Goal: Transaction & Acquisition: Purchase product/service

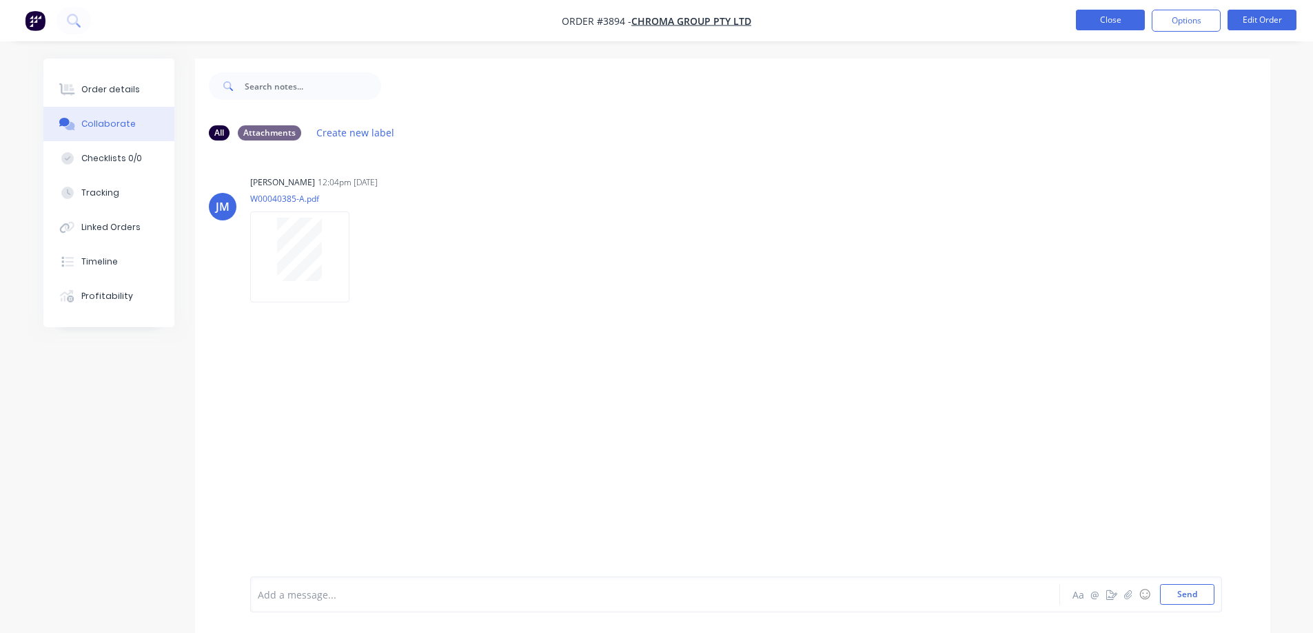
click at [1108, 15] on button "Close" at bounding box center [1110, 20] width 69 height 21
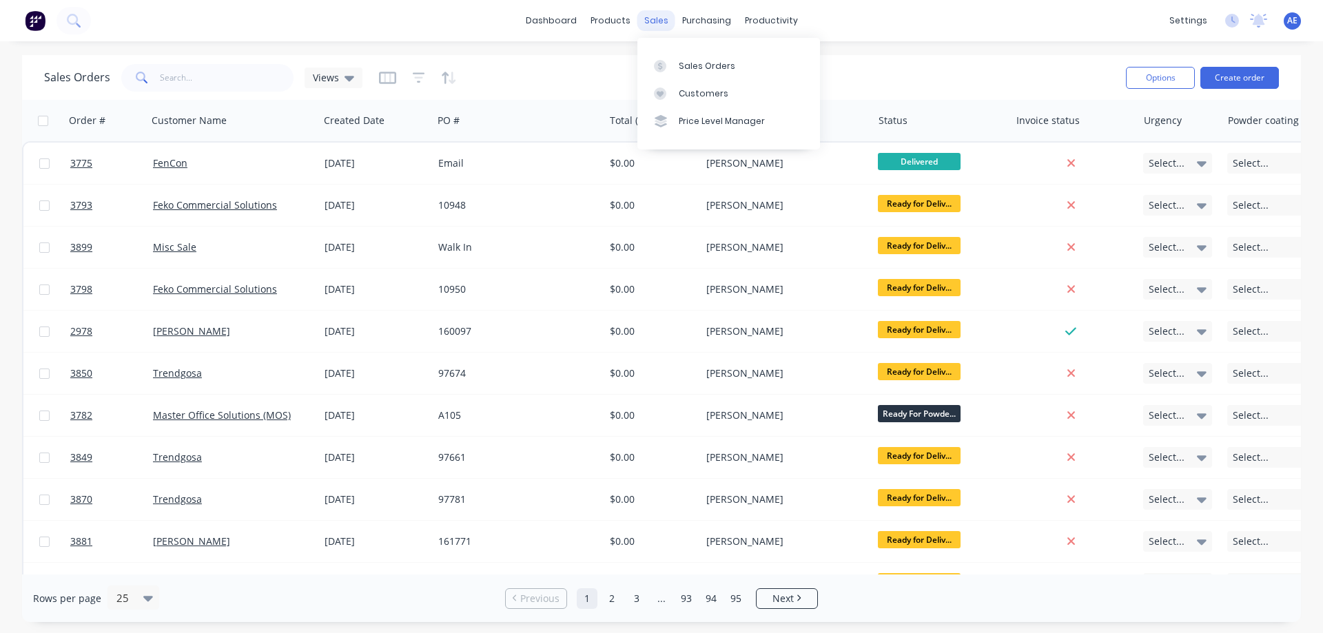
click at [653, 11] on div "sales" at bounding box center [657, 20] width 38 height 21
click at [705, 68] on div "Sales Orders" at bounding box center [707, 66] width 57 height 12
click at [686, 69] on div "Sales Orders" at bounding box center [707, 66] width 57 height 12
click at [702, 65] on div "Sales Orders" at bounding box center [707, 66] width 57 height 12
click at [656, 25] on div "sales" at bounding box center [657, 20] width 38 height 21
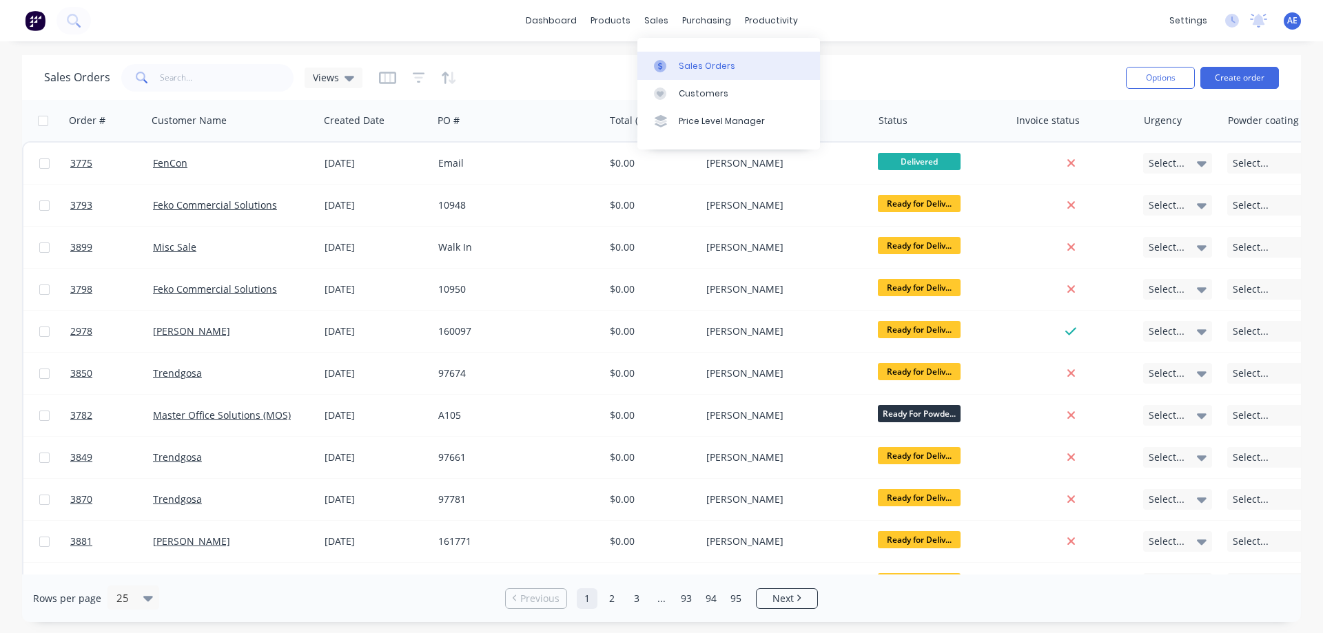
click at [680, 58] on link "Sales Orders" at bounding box center [729, 66] width 183 height 28
click at [417, 79] on icon "button" at bounding box center [419, 78] width 12 height 14
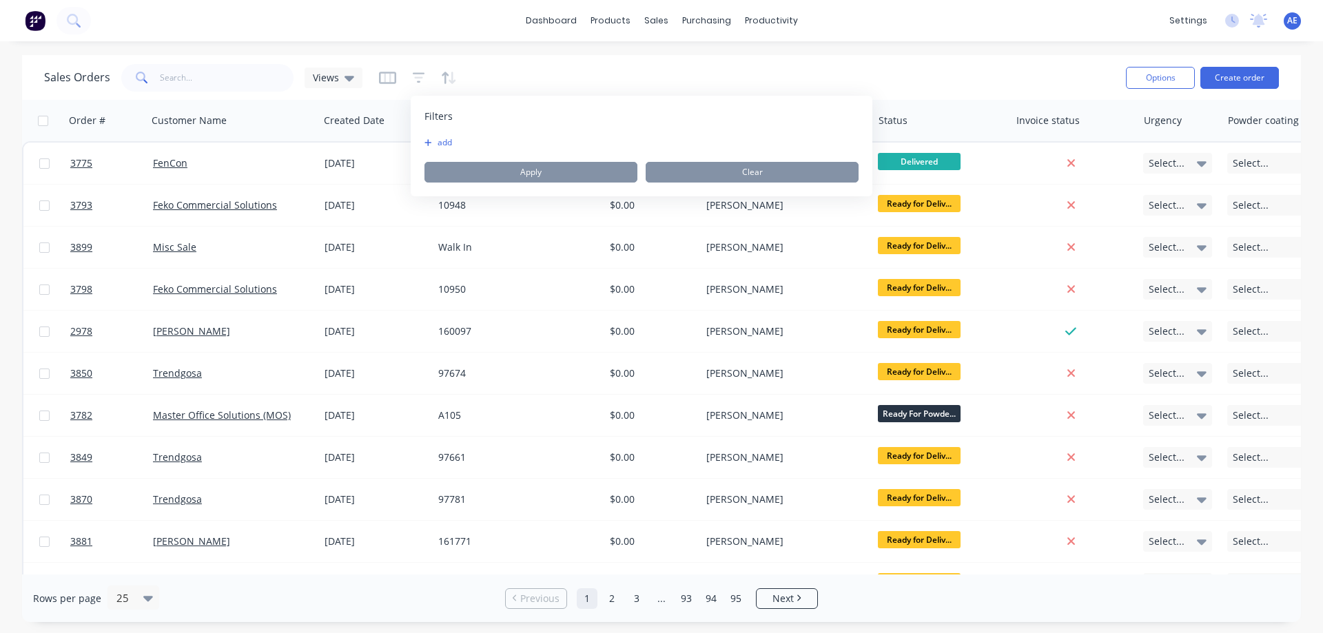
click at [438, 142] on button "add" at bounding box center [442, 142] width 34 height 11
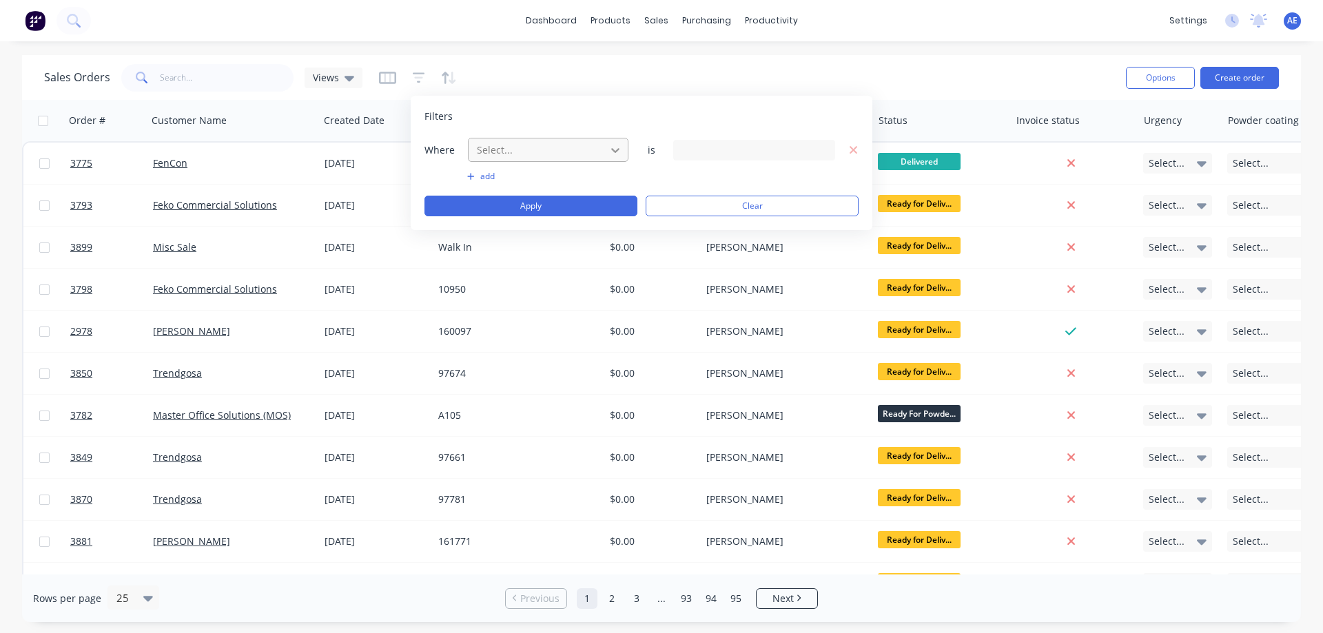
click at [613, 146] on icon at bounding box center [616, 150] width 14 height 14
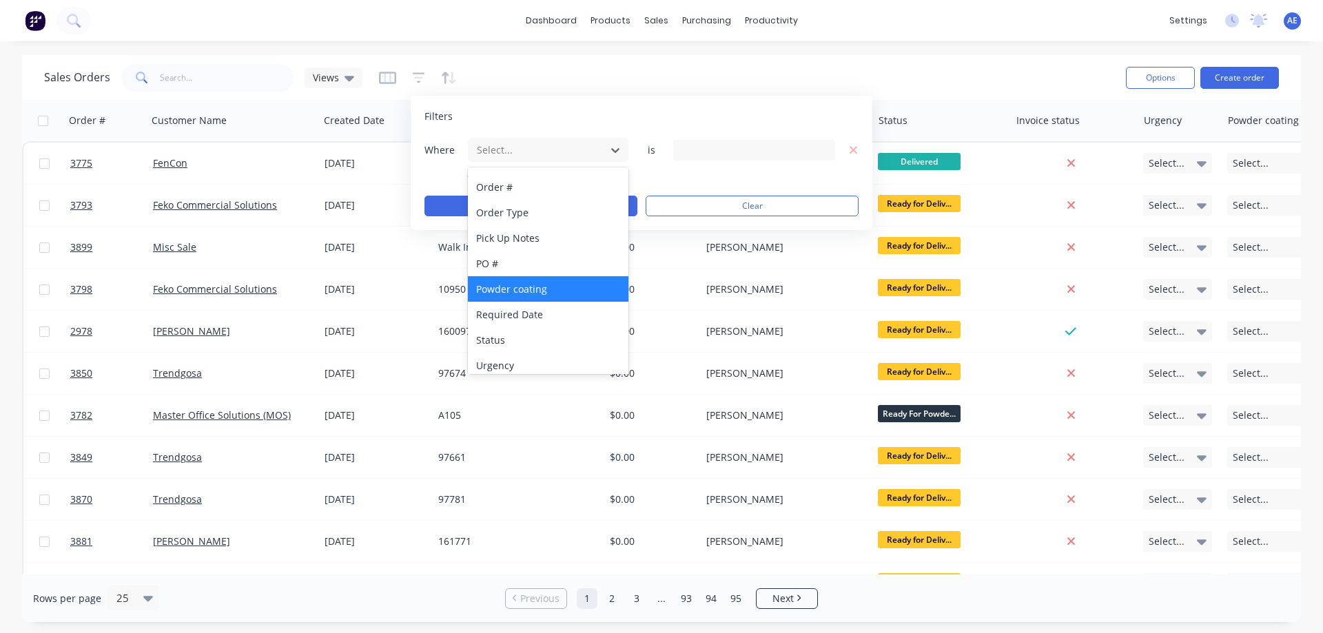
scroll to position [360, 0]
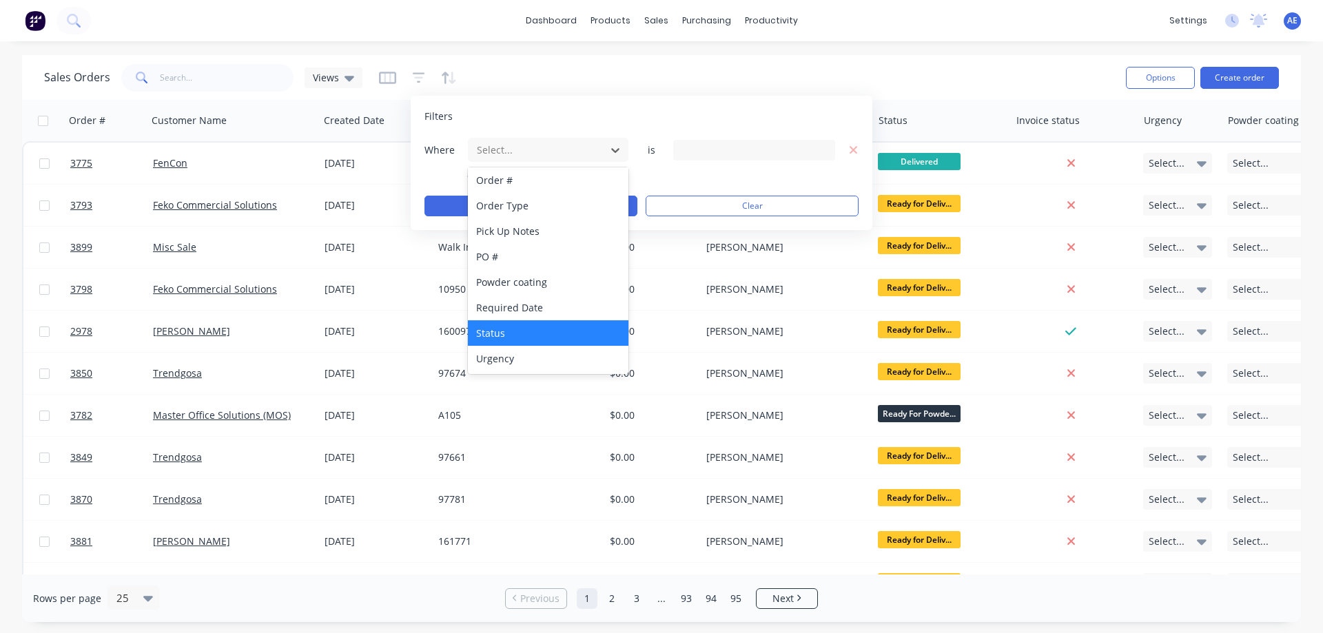
click at [505, 332] on div "Status" at bounding box center [548, 333] width 161 height 26
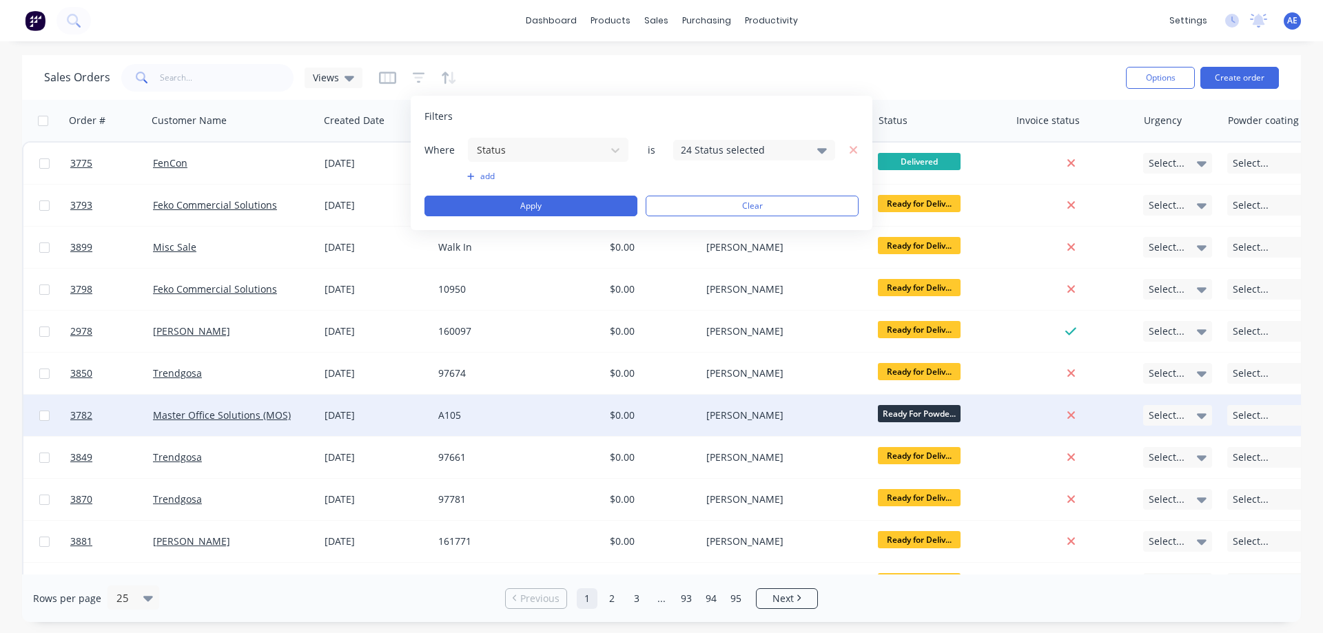
scroll to position [69, 0]
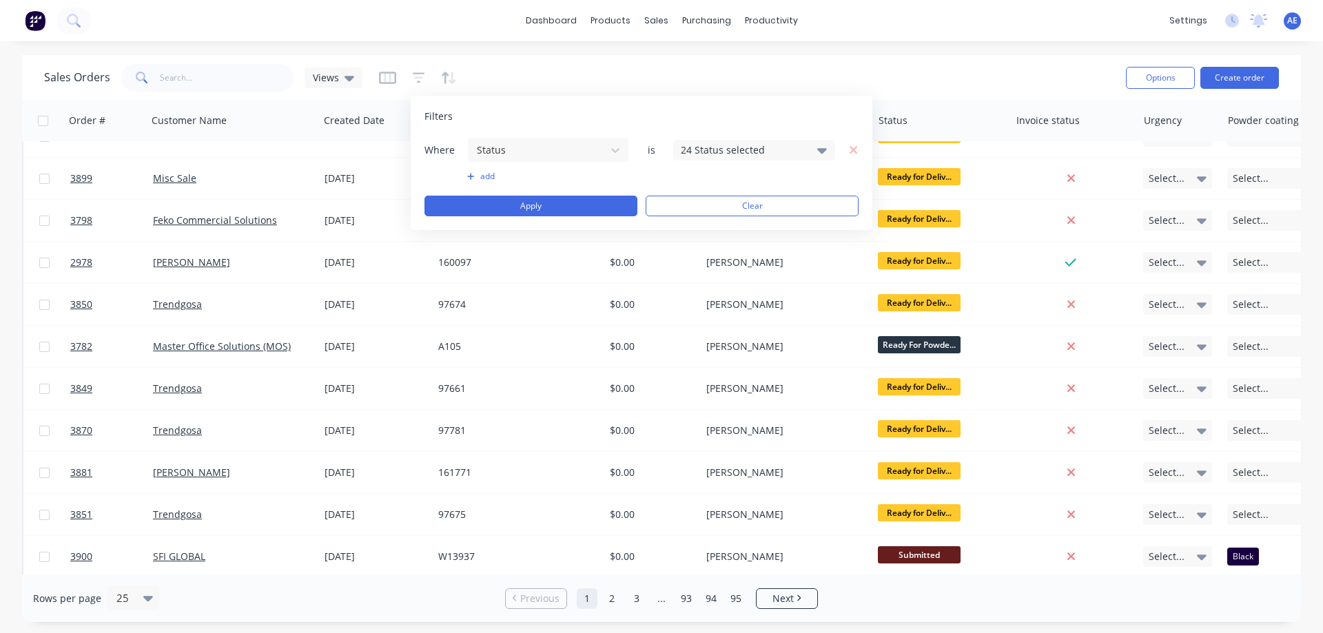
click at [826, 152] on icon at bounding box center [822, 150] width 10 height 15
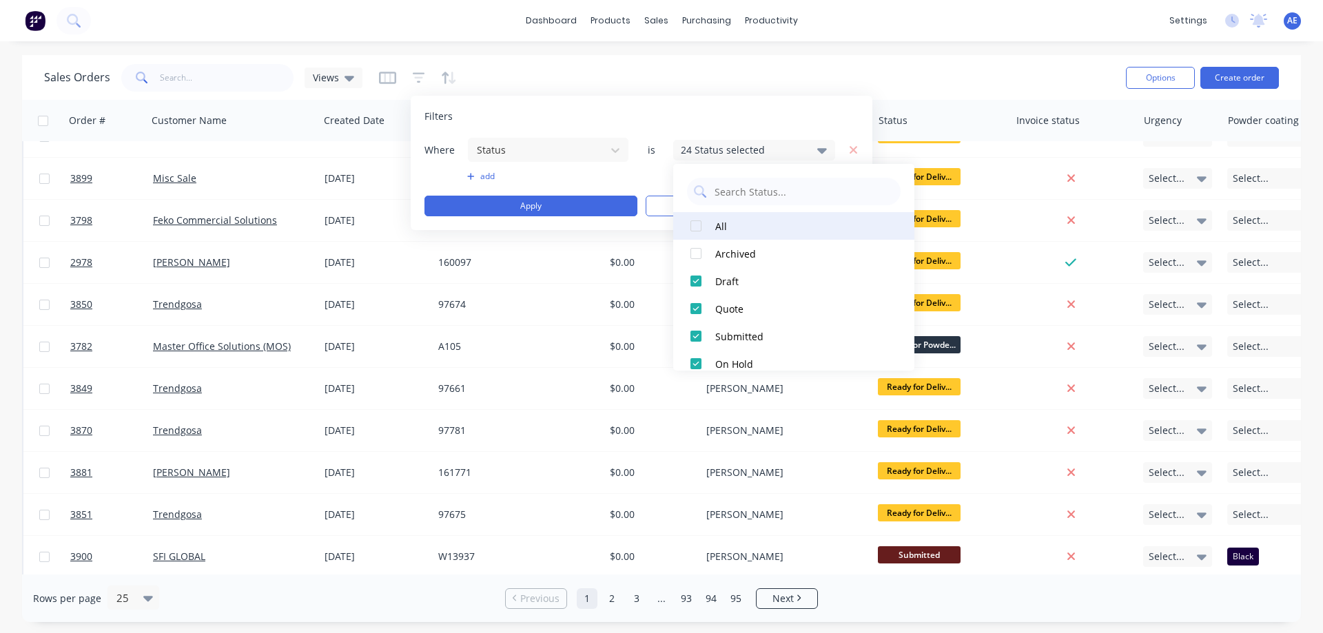
click at [689, 227] on div at bounding box center [696, 226] width 28 height 28
click at [690, 227] on div at bounding box center [696, 226] width 28 height 28
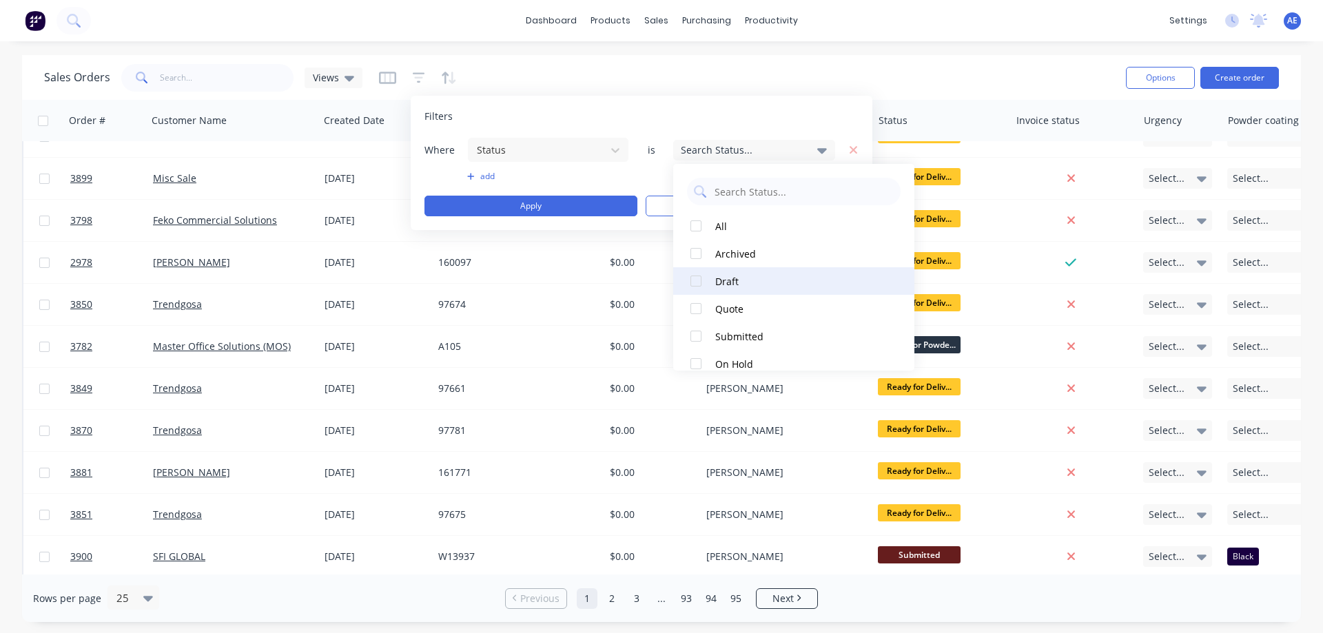
click at [695, 282] on div at bounding box center [696, 281] width 28 height 28
click at [845, 73] on div "Sales Orders Views" at bounding box center [579, 78] width 1071 height 34
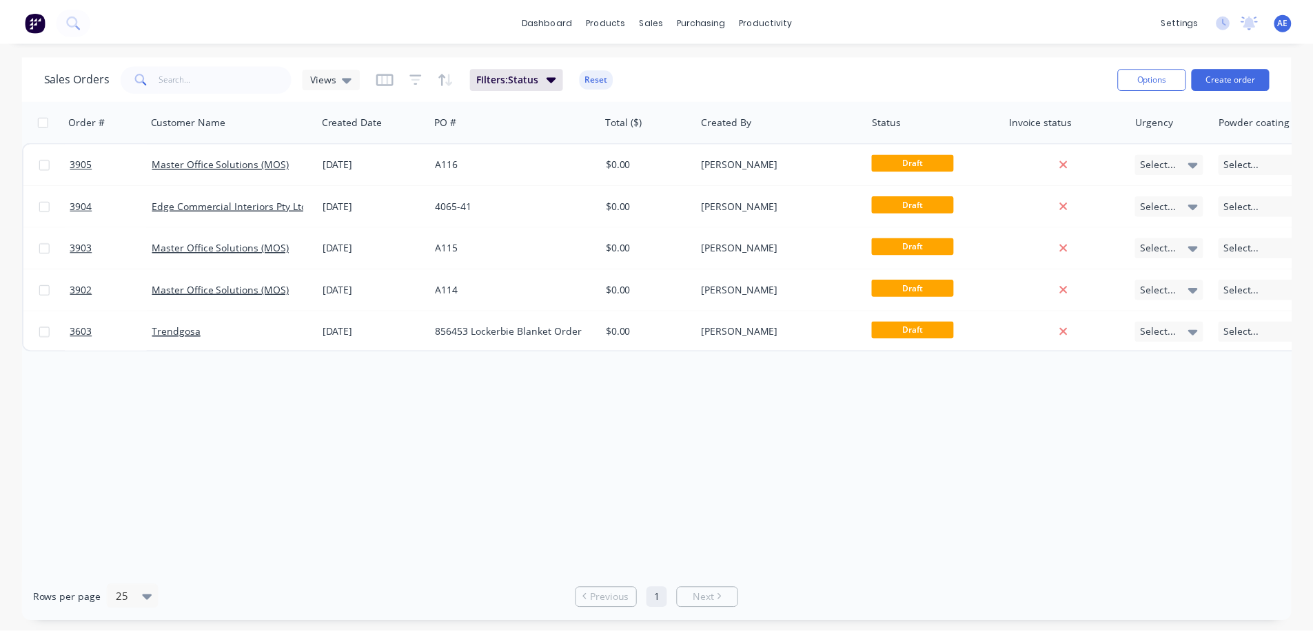
scroll to position [0, 0]
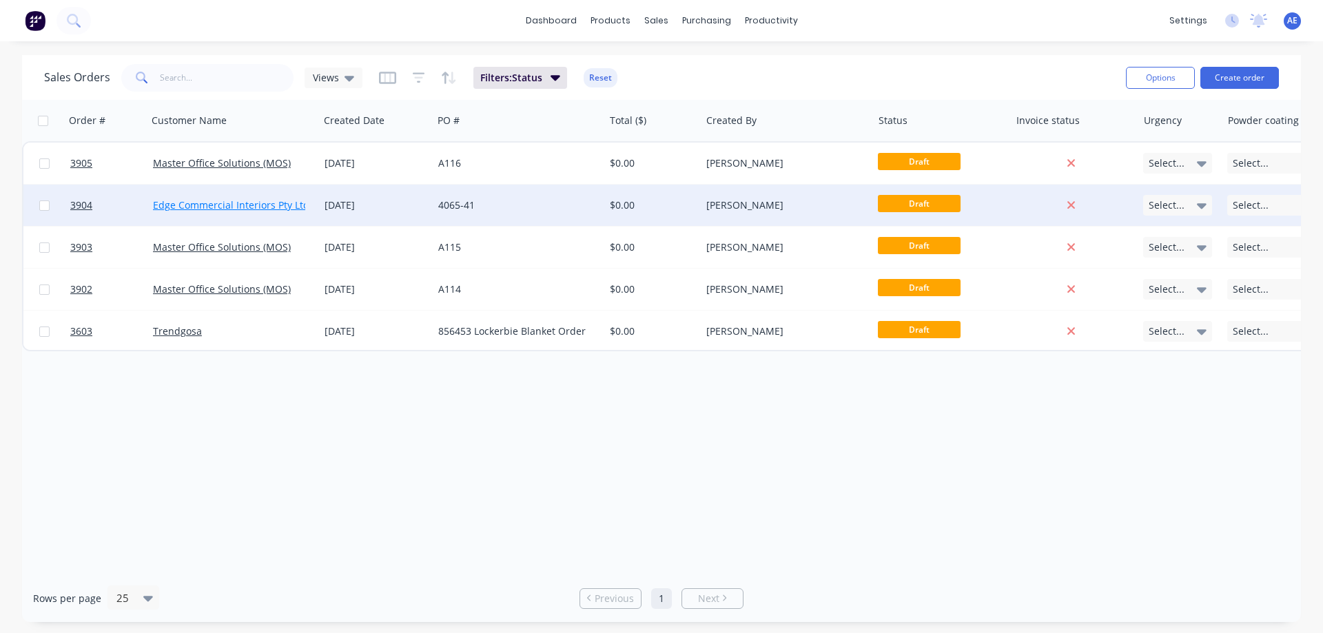
click at [260, 203] on link "Edge Commercial Interiors Pty Ltd" at bounding box center [231, 205] width 156 height 13
click at [72, 200] on span "3904" at bounding box center [81, 206] width 22 height 14
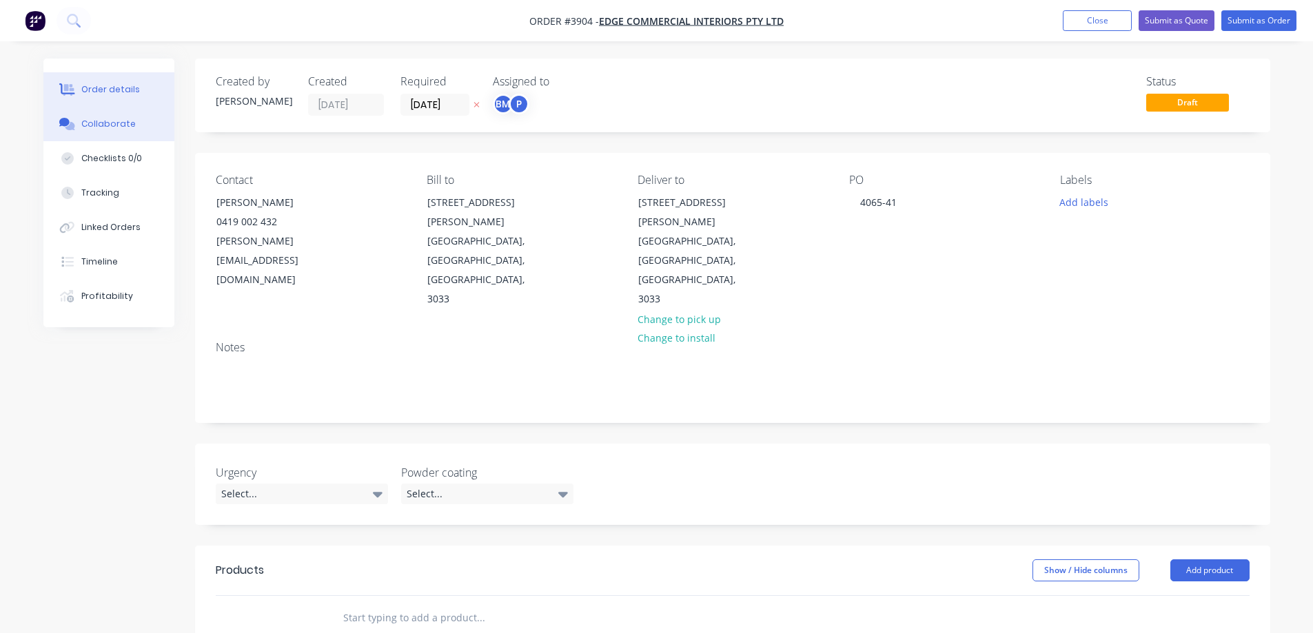
click at [88, 128] on div "Collaborate" at bounding box center [108, 124] width 54 height 12
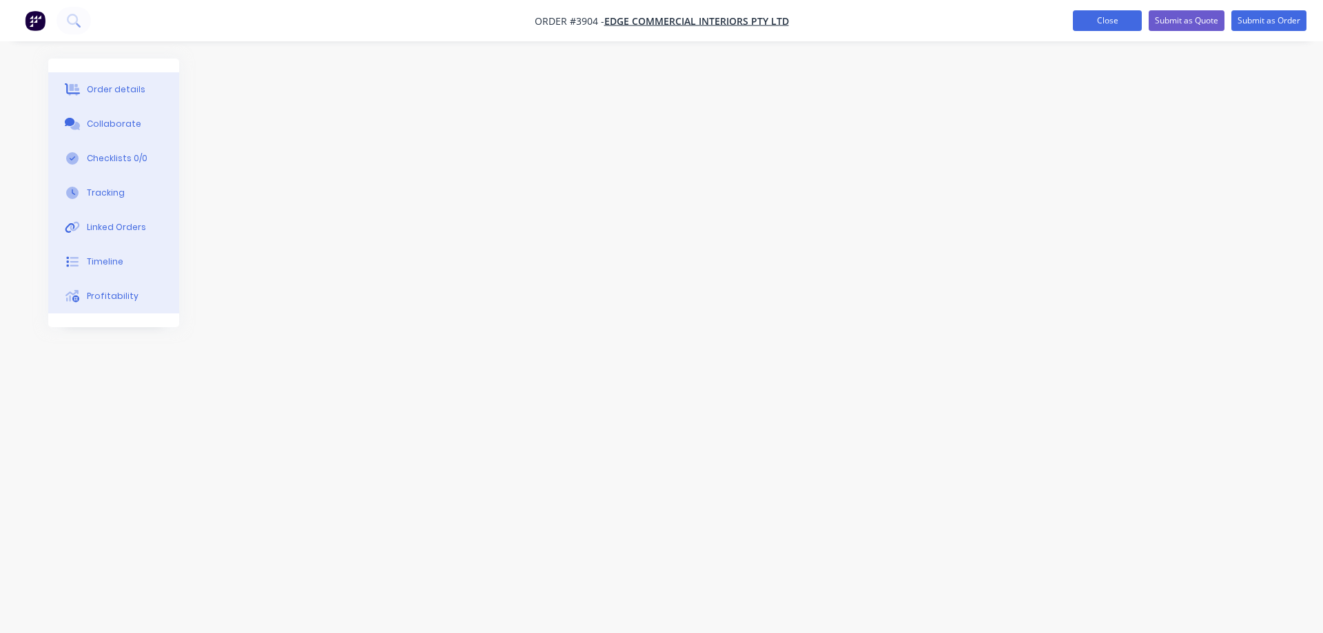
click at [1097, 12] on button "Close" at bounding box center [1107, 20] width 69 height 21
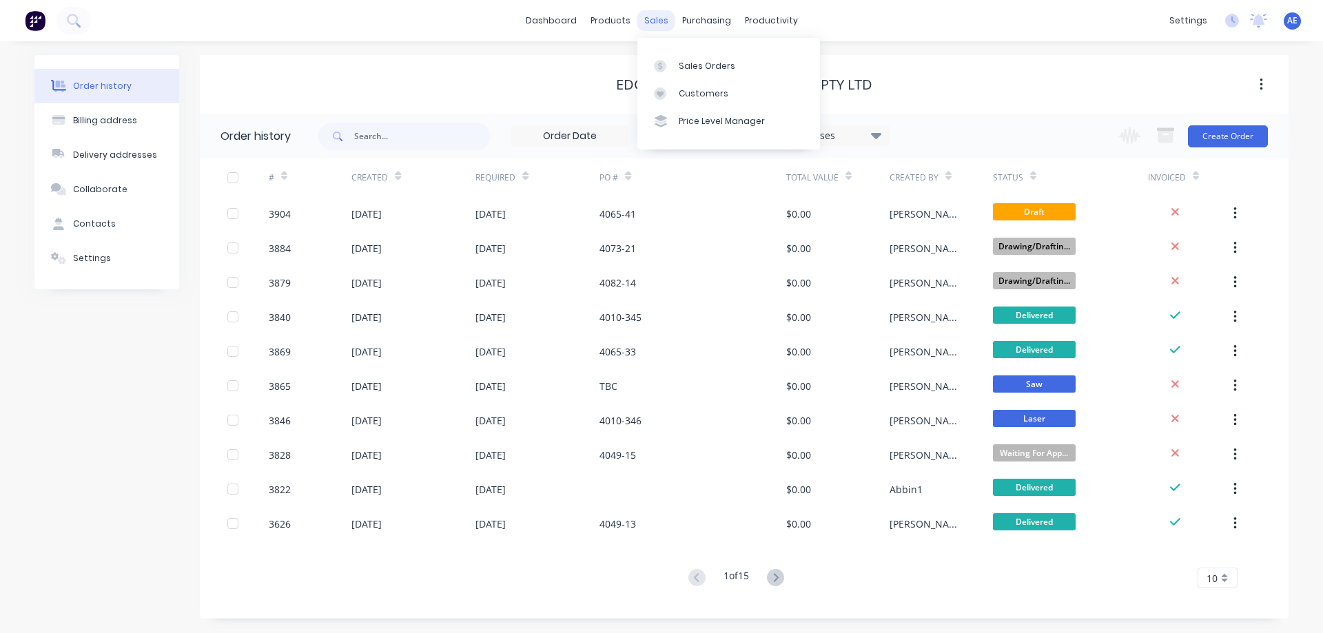
click at [658, 21] on div "sales" at bounding box center [657, 20] width 38 height 21
click at [1226, 128] on button "Create Order" at bounding box center [1228, 136] width 80 height 22
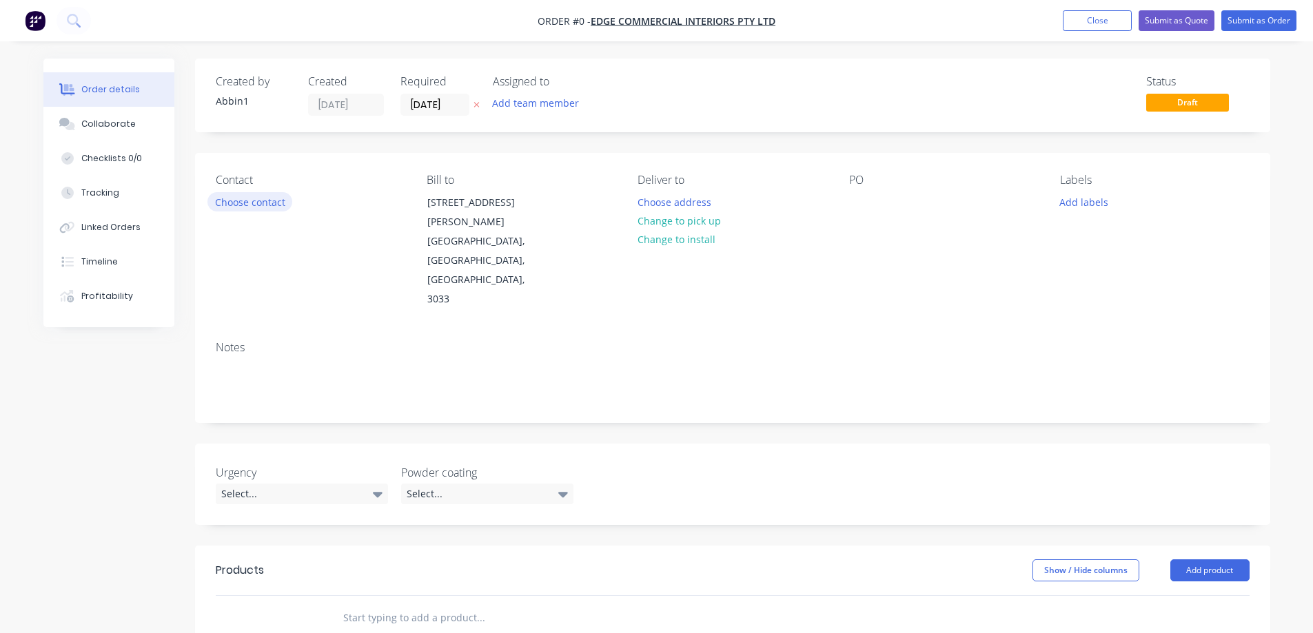
click at [258, 202] on button "Choose contact" at bounding box center [249, 201] width 85 height 19
click at [238, 202] on button "Choose contact" at bounding box center [249, 201] width 85 height 19
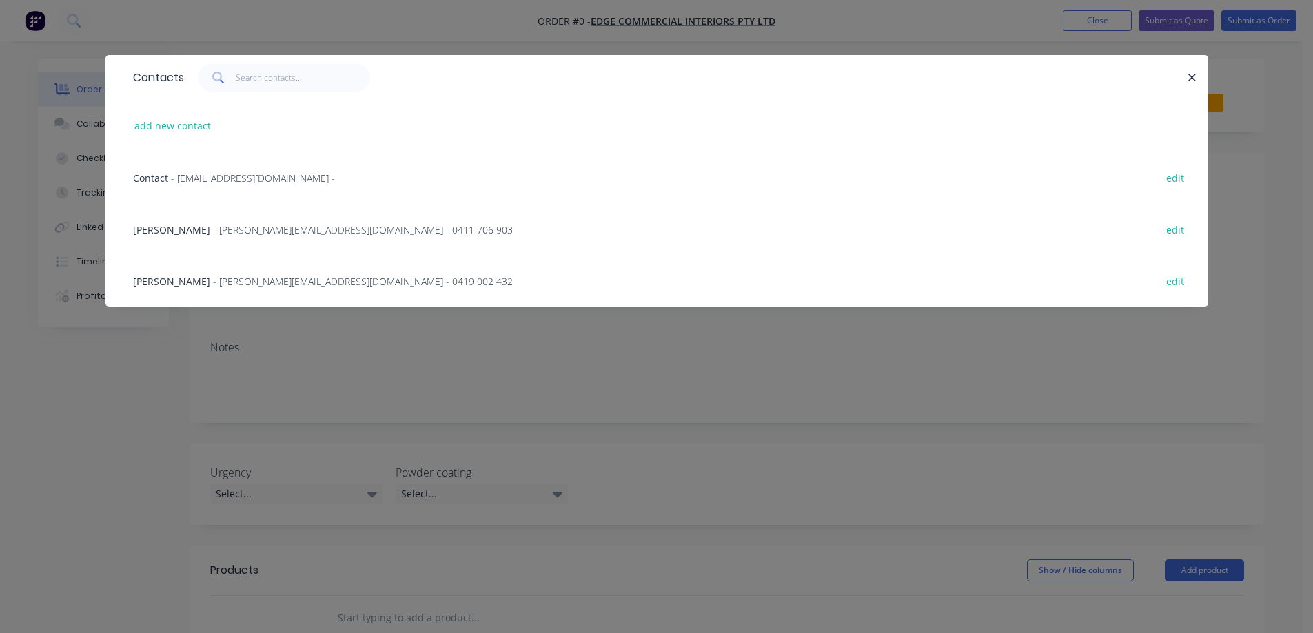
click at [221, 225] on span "- [PERSON_NAME][EMAIL_ADDRESS][DOMAIN_NAME] - 0411 706 903" at bounding box center [363, 229] width 300 height 13
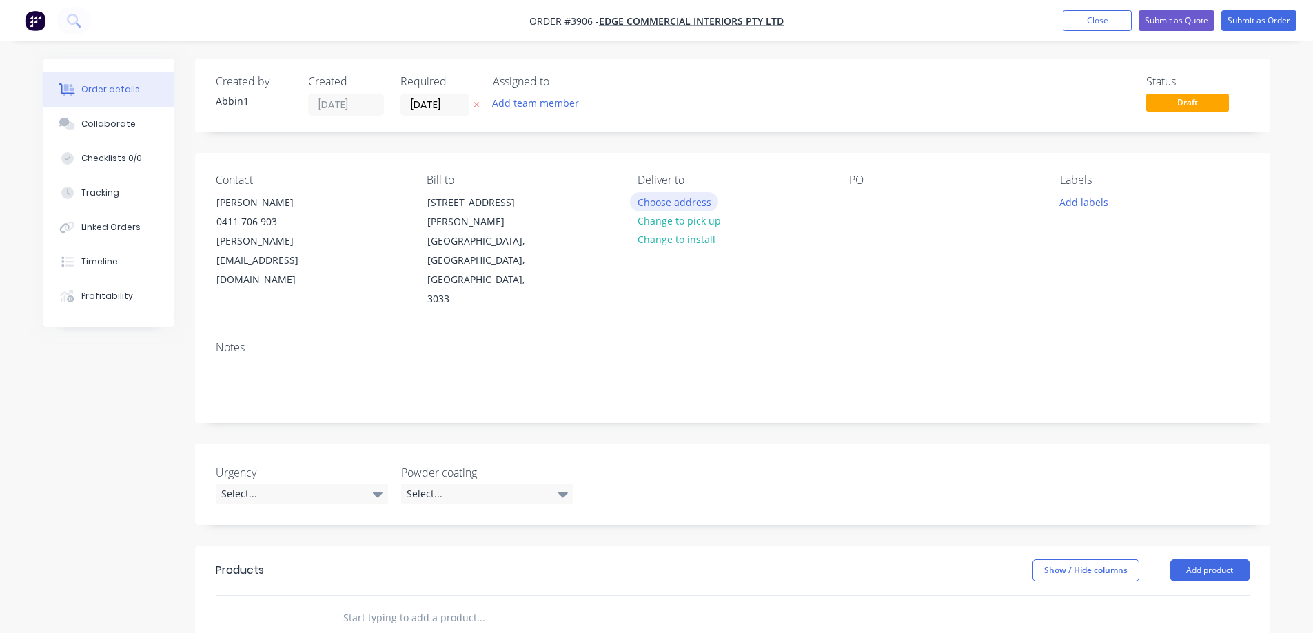
click at [676, 203] on button "Choose address" at bounding box center [674, 201] width 88 height 19
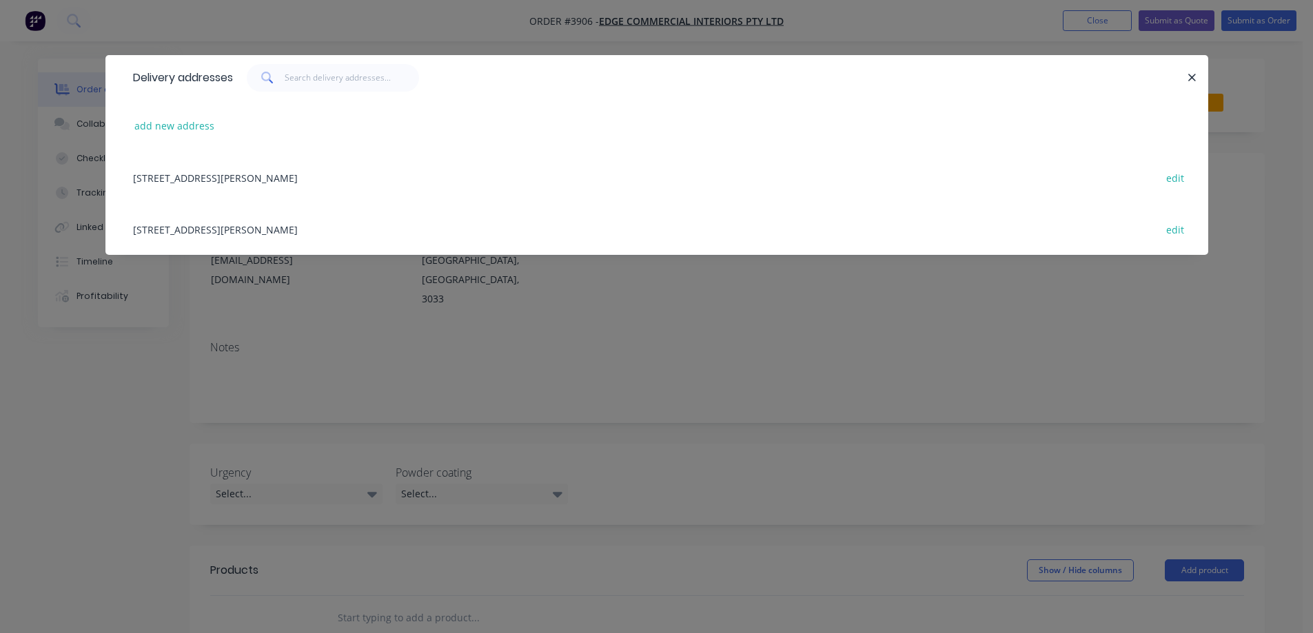
click at [212, 176] on div "[STREET_ADDRESS][PERSON_NAME] edit" at bounding box center [656, 178] width 1061 height 52
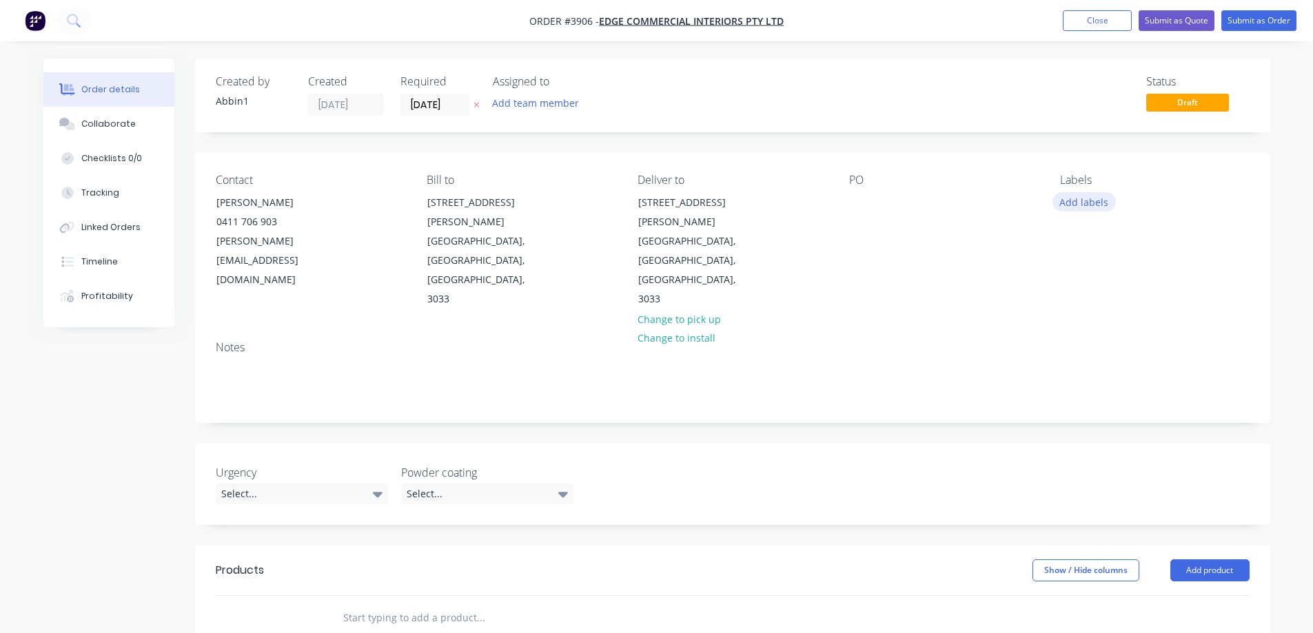
click at [1074, 208] on button "Add labels" at bounding box center [1083, 201] width 63 height 19
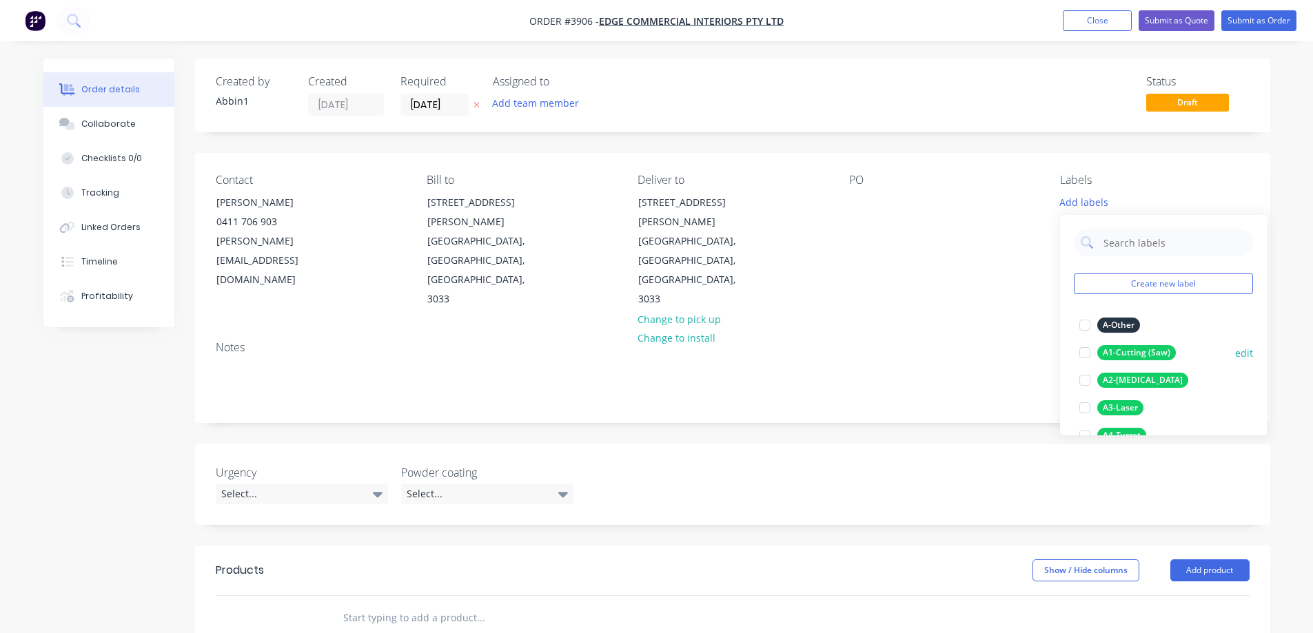
click at [1085, 358] on div at bounding box center [1085, 353] width 28 height 28
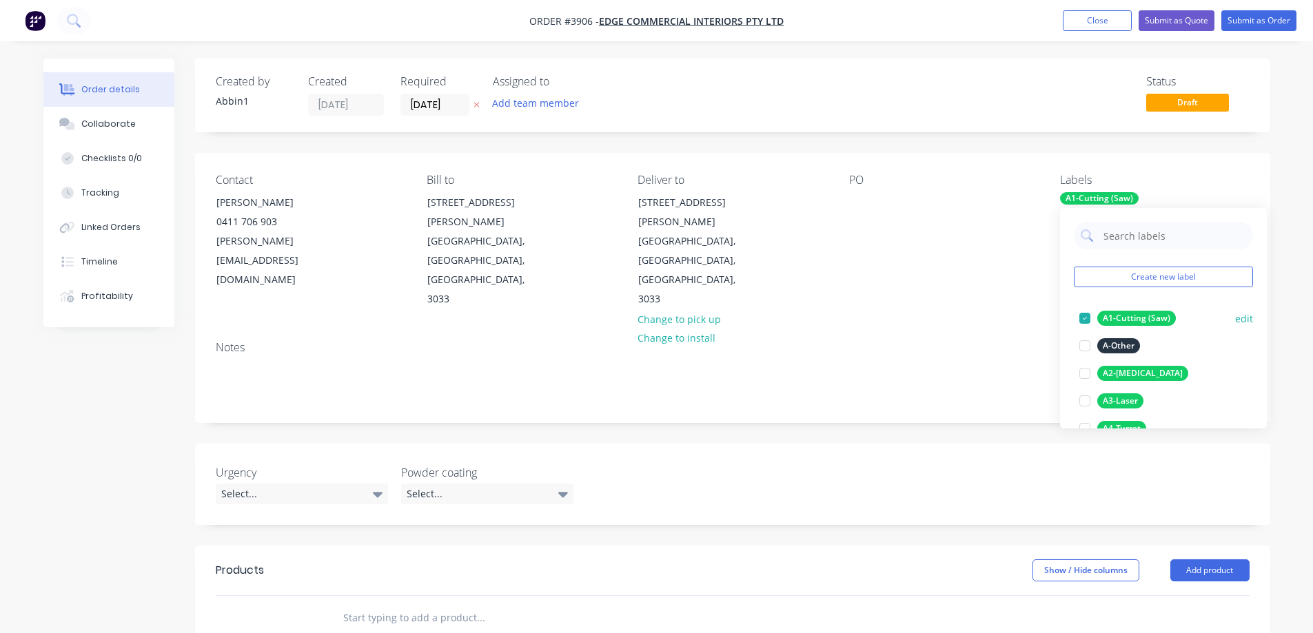
scroll to position [69, 0]
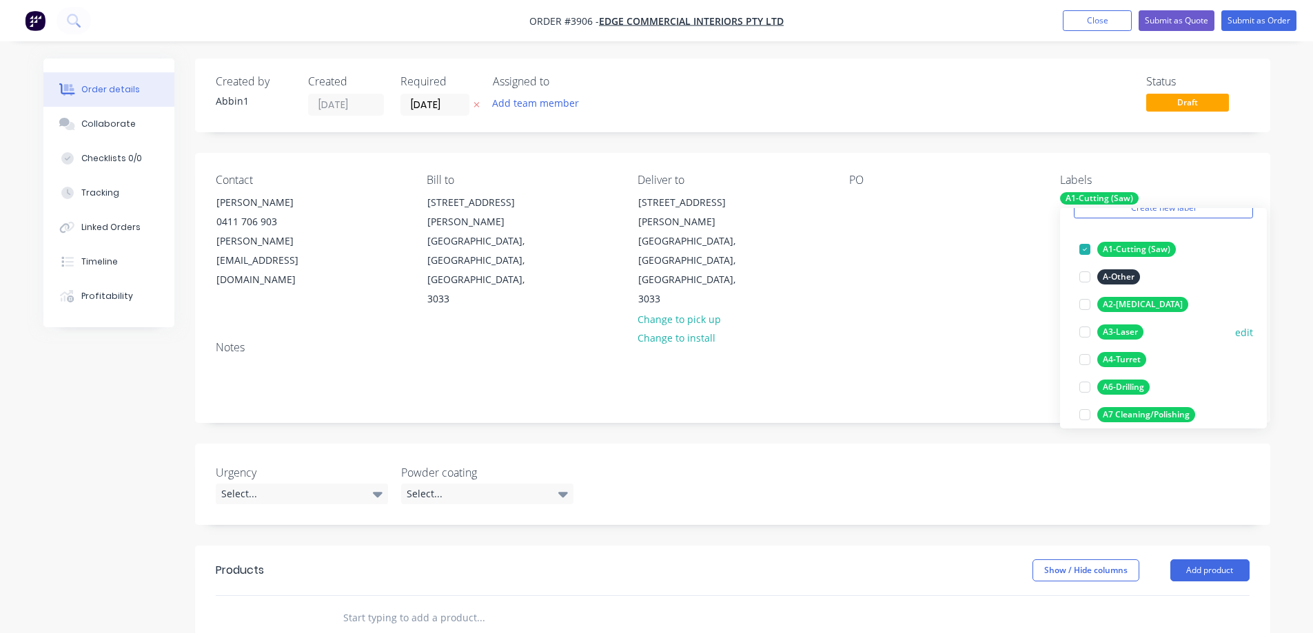
click at [1083, 332] on div at bounding box center [1085, 332] width 28 height 28
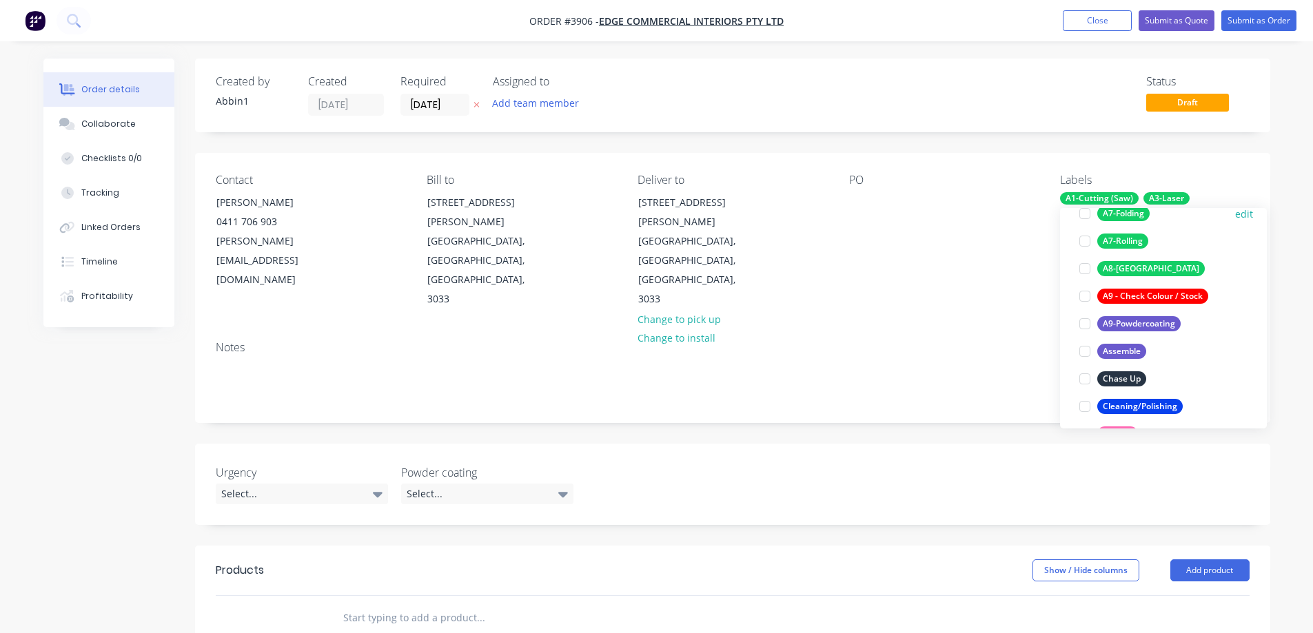
scroll to position [345, 0]
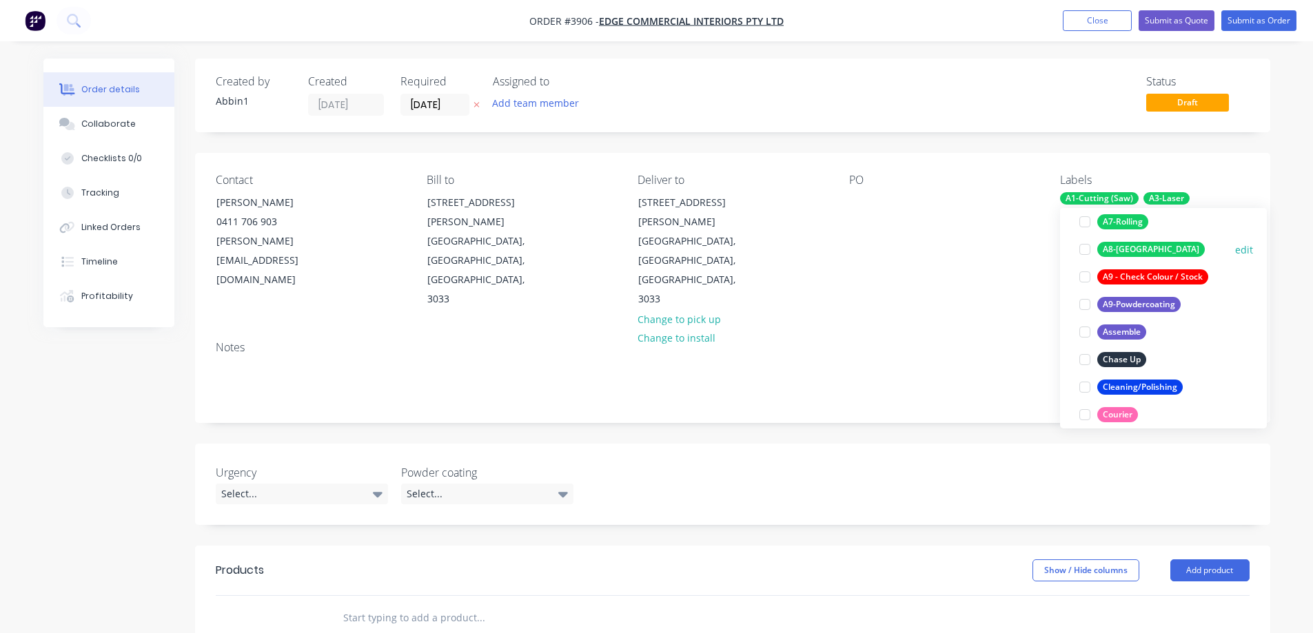
click at [1087, 250] on div at bounding box center [1085, 250] width 28 height 28
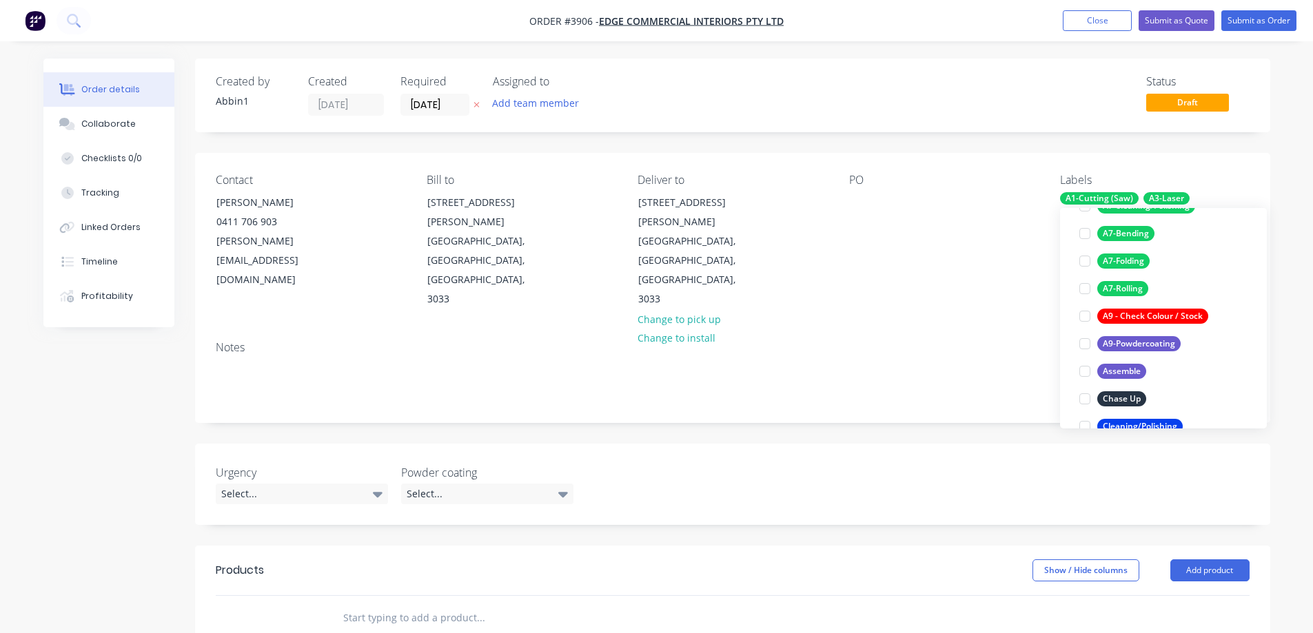
scroll to position [400, 0]
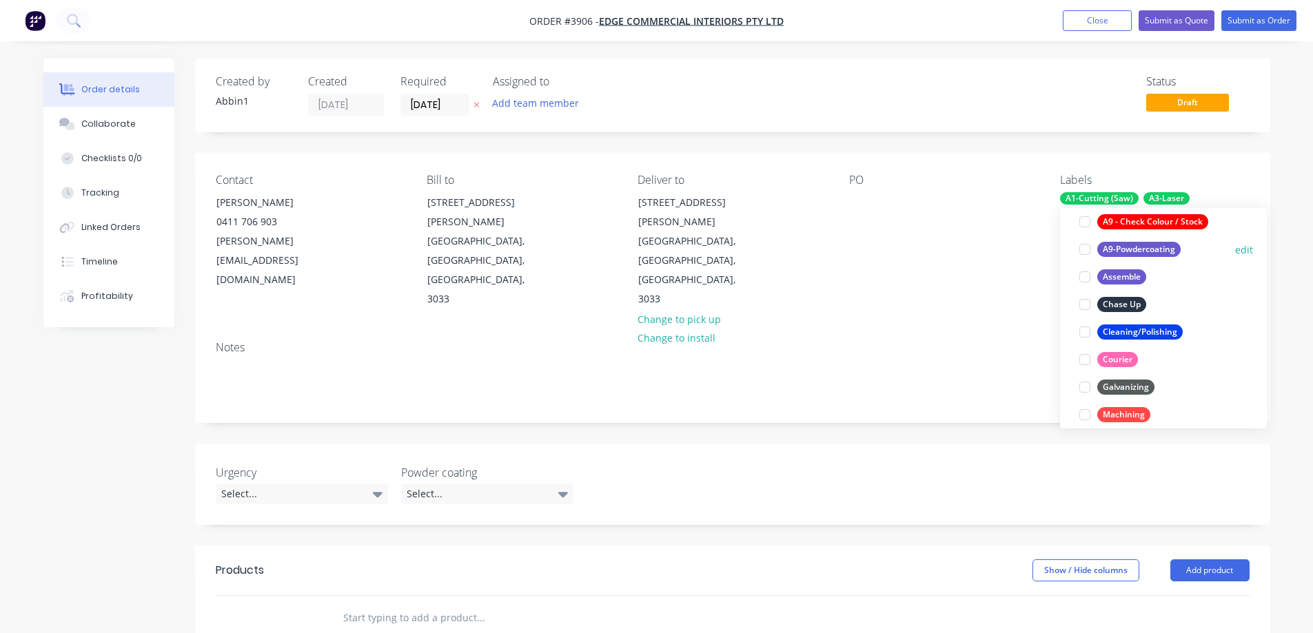
click at [1082, 249] on div at bounding box center [1085, 250] width 28 height 28
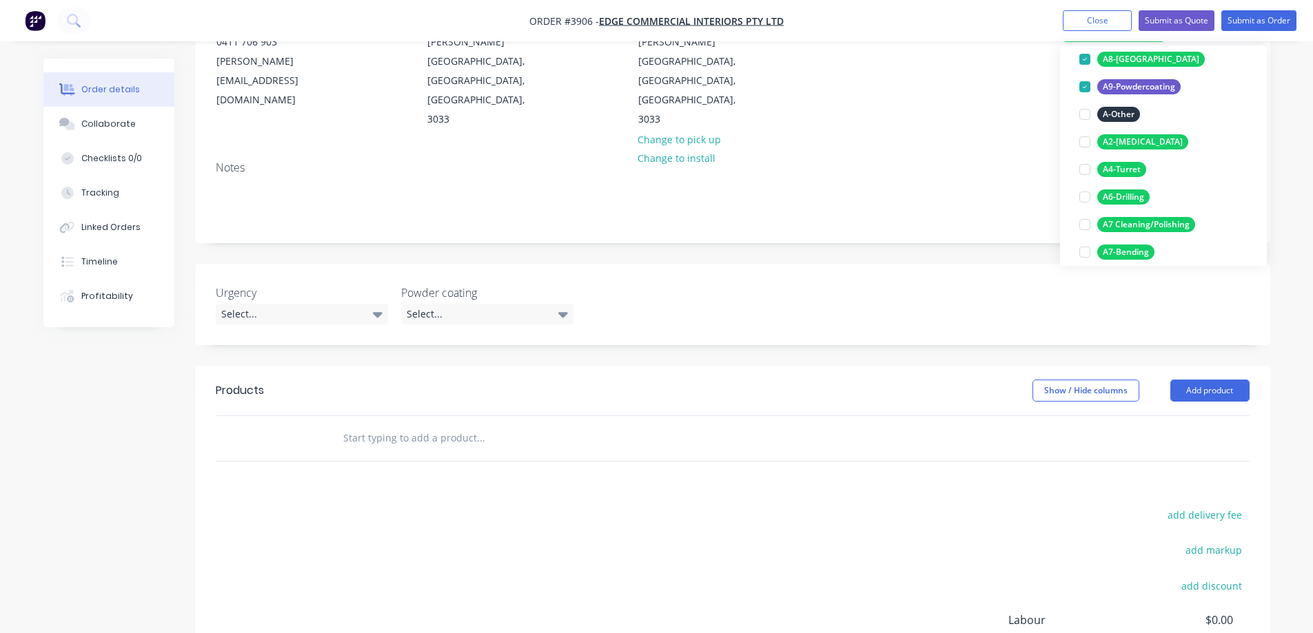
scroll to position [207, 0]
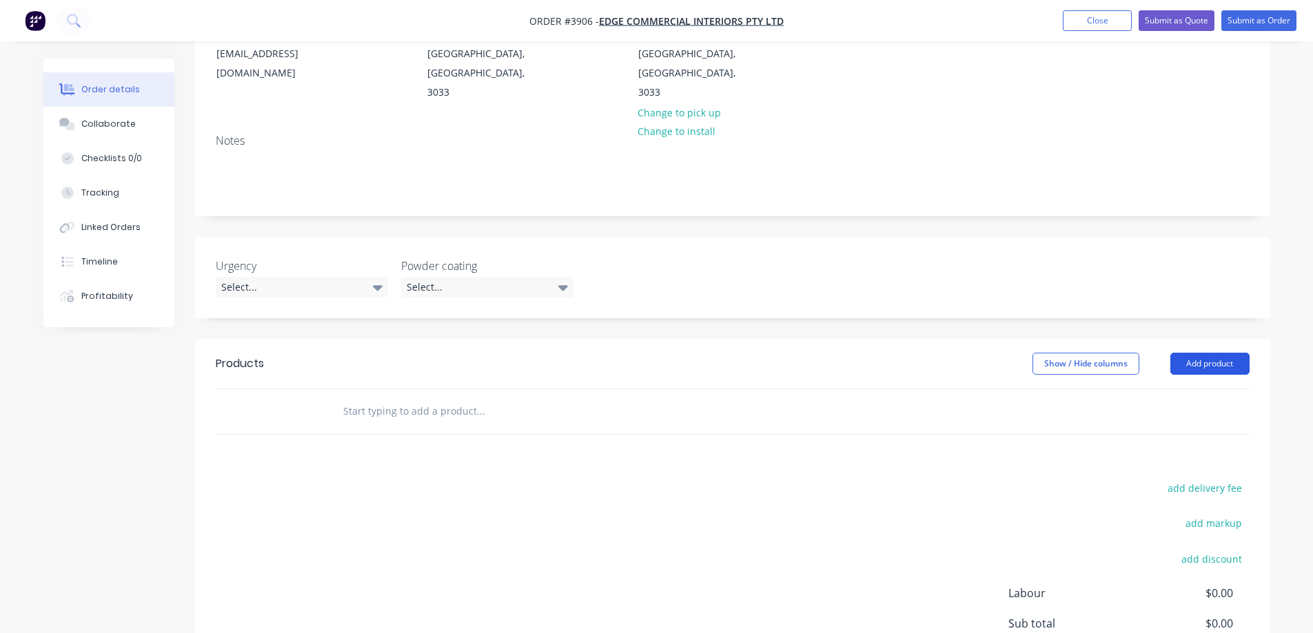
click at [1233, 353] on button "Add product" at bounding box center [1209, 364] width 79 height 22
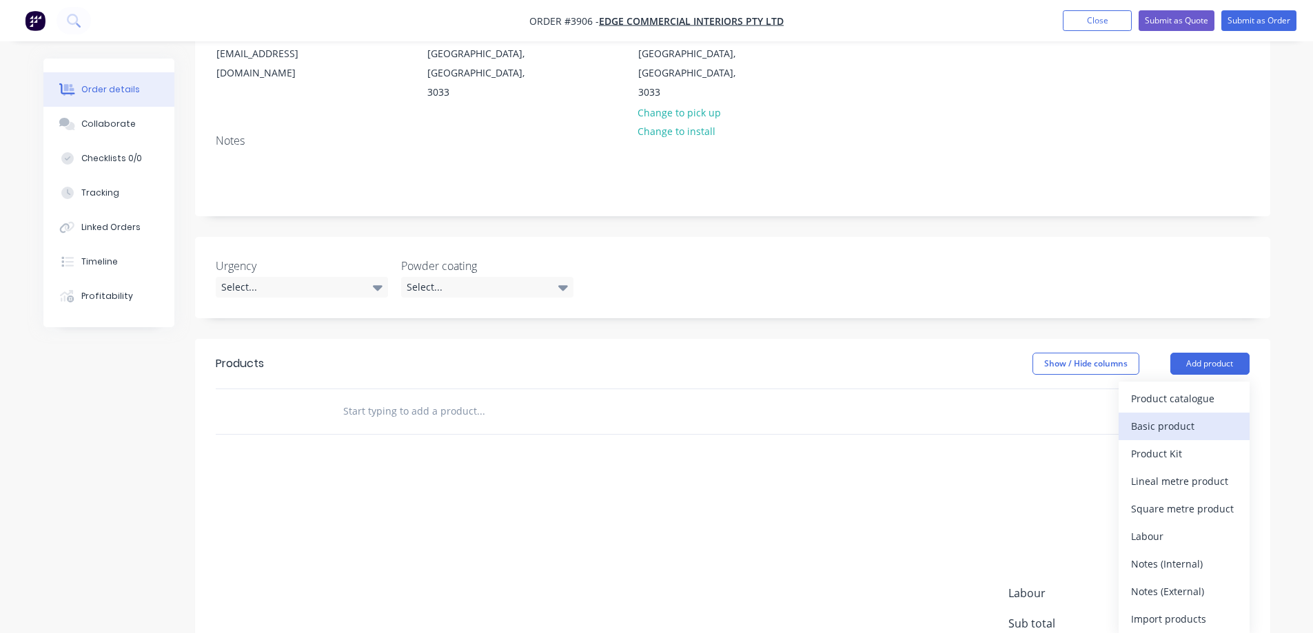
click at [1156, 416] on div "Basic product" at bounding box center [1184, 426] width 106 height 20
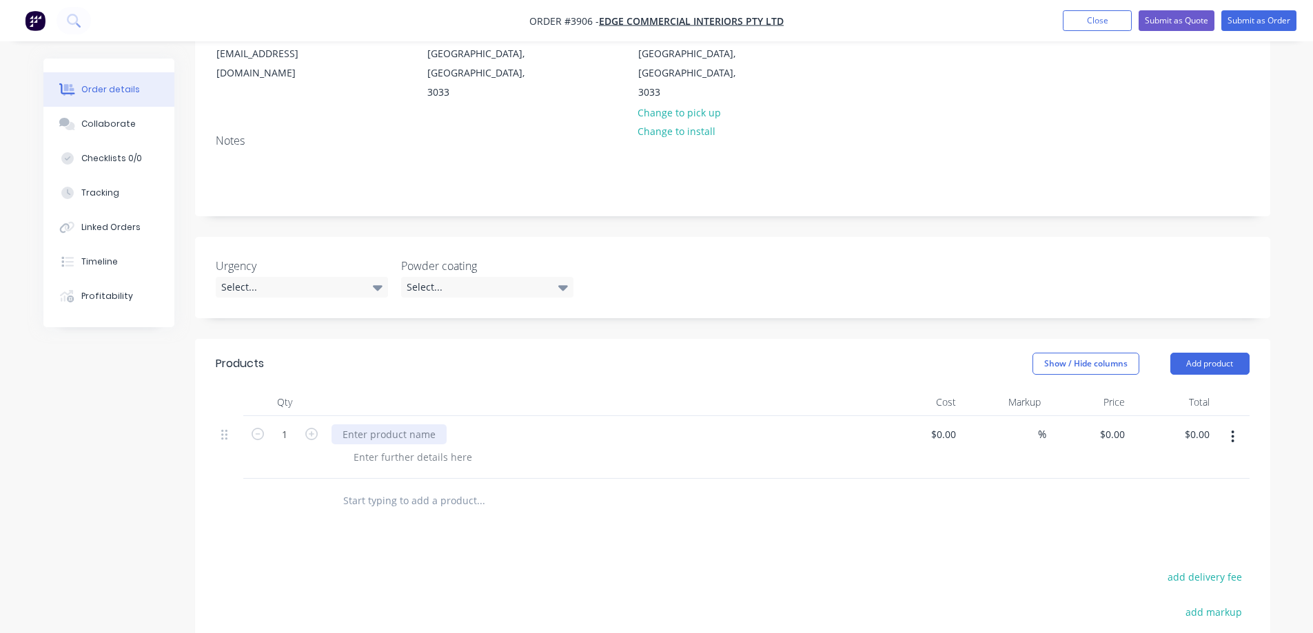
click at [358, 425] on div at bounding box center [389, 435] width 115 height 20
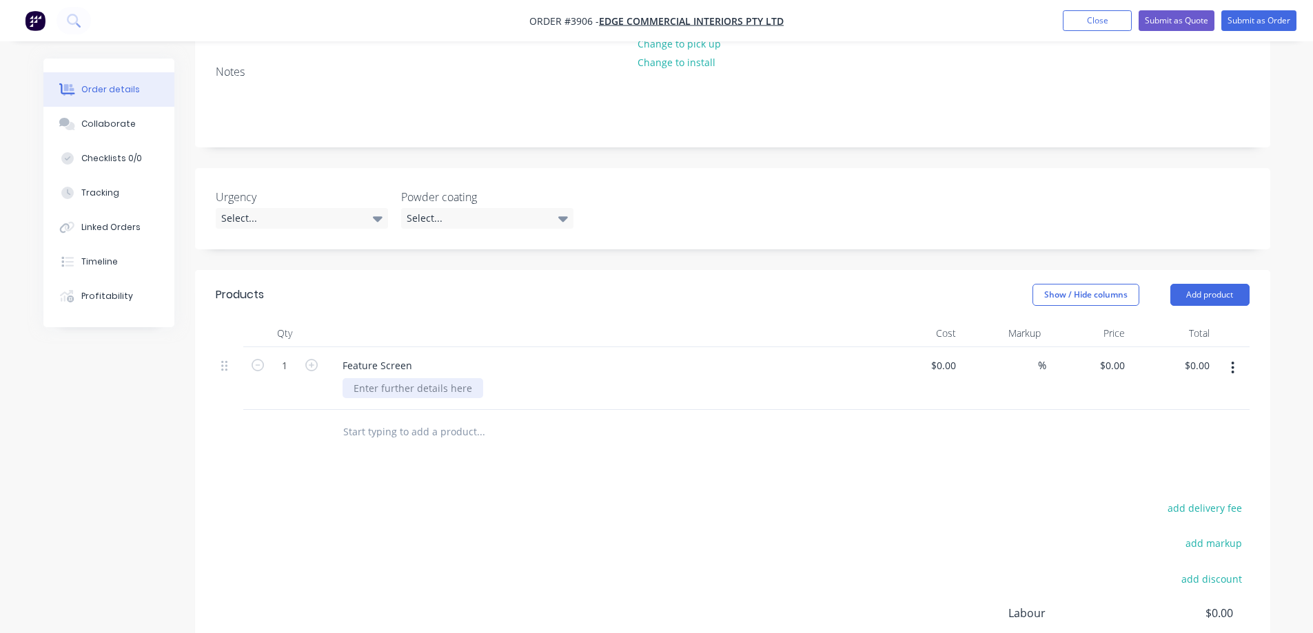
click at [396, 378] on div at bounding box center [413, 388] width 141 height 20
click at [398, 378] on div at bounding box center [413, 388] width 141 height 20
click at [417, 356] on div "Feature Screen" at bounding box center [378, 366] width 92 height 20
click at [394, 418] on input "text" at bounding box center [481, 432] width 276 height 28
click at [1192, 284] on button "Add product" at bounding box center [1209, 295] width 79 height 22
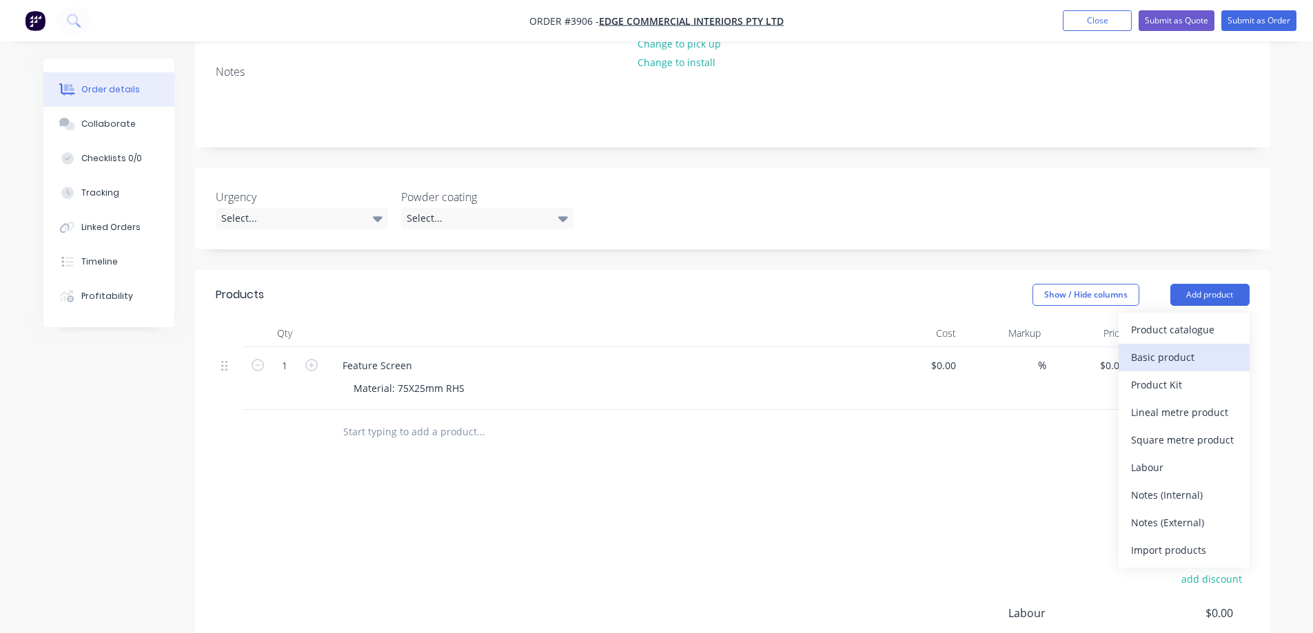
click at [1160, 347] on div "Basic product" at bounding box center [1184, 357] width 106 height 20
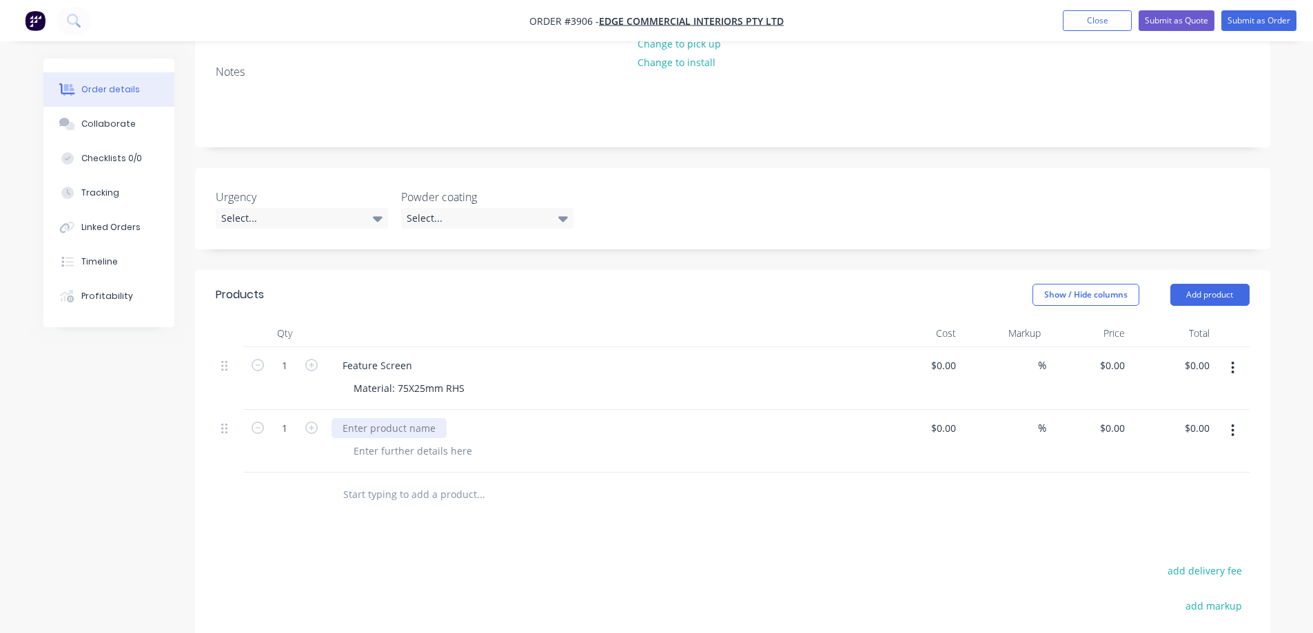
click at [367, 418] on div at bounding box center [389, 428] width 115 height 20
click at [384, 418] on div "Powder coat Colour" at bounding box center [388, 428] width 112 height 20
click at [398, 441] on div at bounding box center [413, 451] width 141 height 20
click at [395, 441] on div at bounding box center [413, 451] width 141 height 20
drag, startPoint x: 392, startPoint y: 392, endPoint x: 456, endPoint y: 393, distance: 63.4
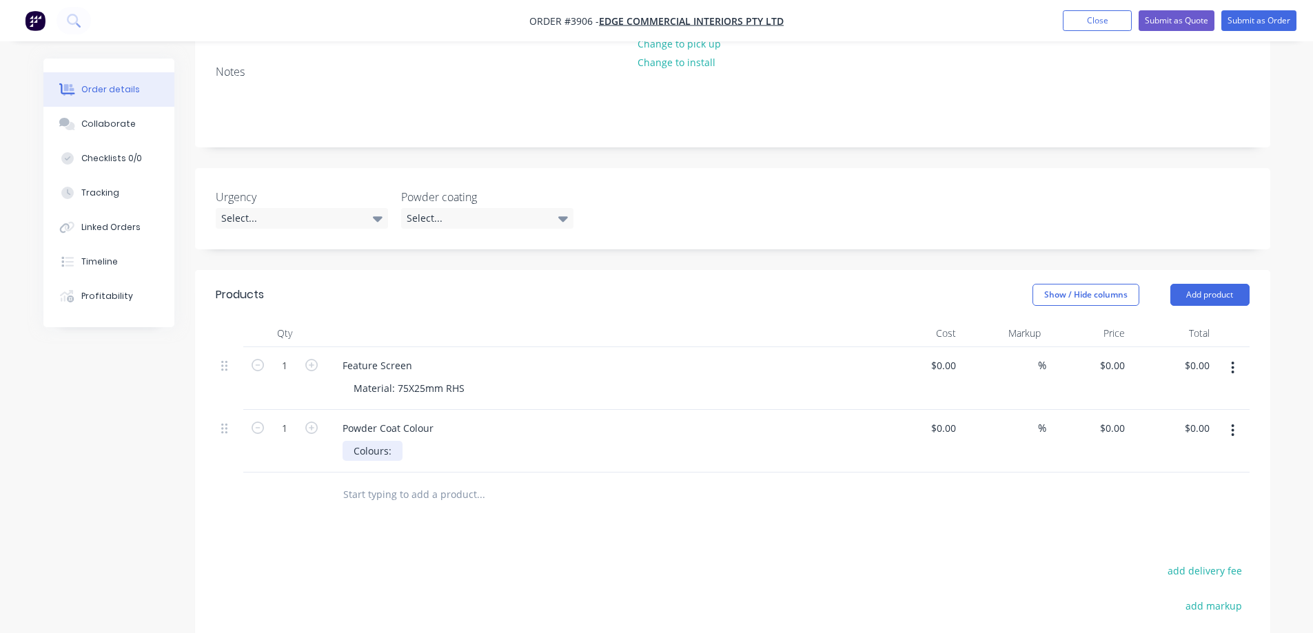
click at [394, 441] on div "Colours:" at bounding box center [373, 451] width 60 height 20
drag, startPoint x: 390, startPoint y: 394, endPoint x: 445, endPoint y: 398, distance: 55.3
click at [390, 441] on div "Colours:Zeuse" at bounding box center [387, 451] width 88 height 20
click at [428, 441] on div "Colours: Zeuse" at bounding box center [388, 451] width 90 height 20
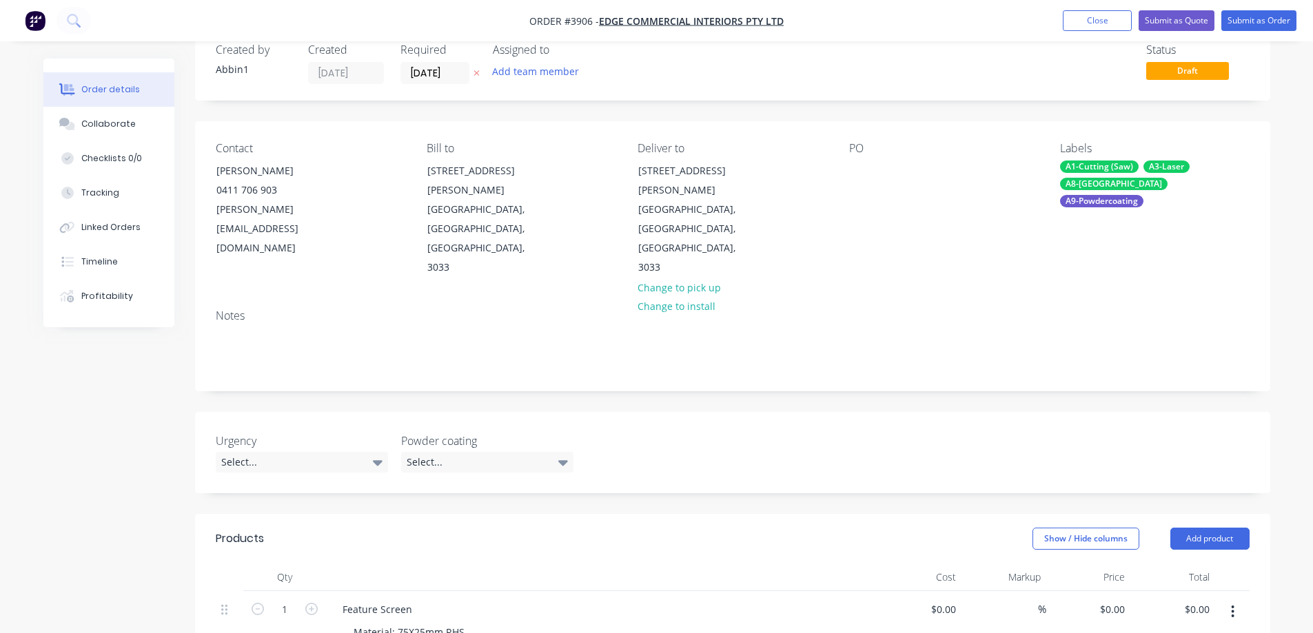
scroll to position [0, 0]
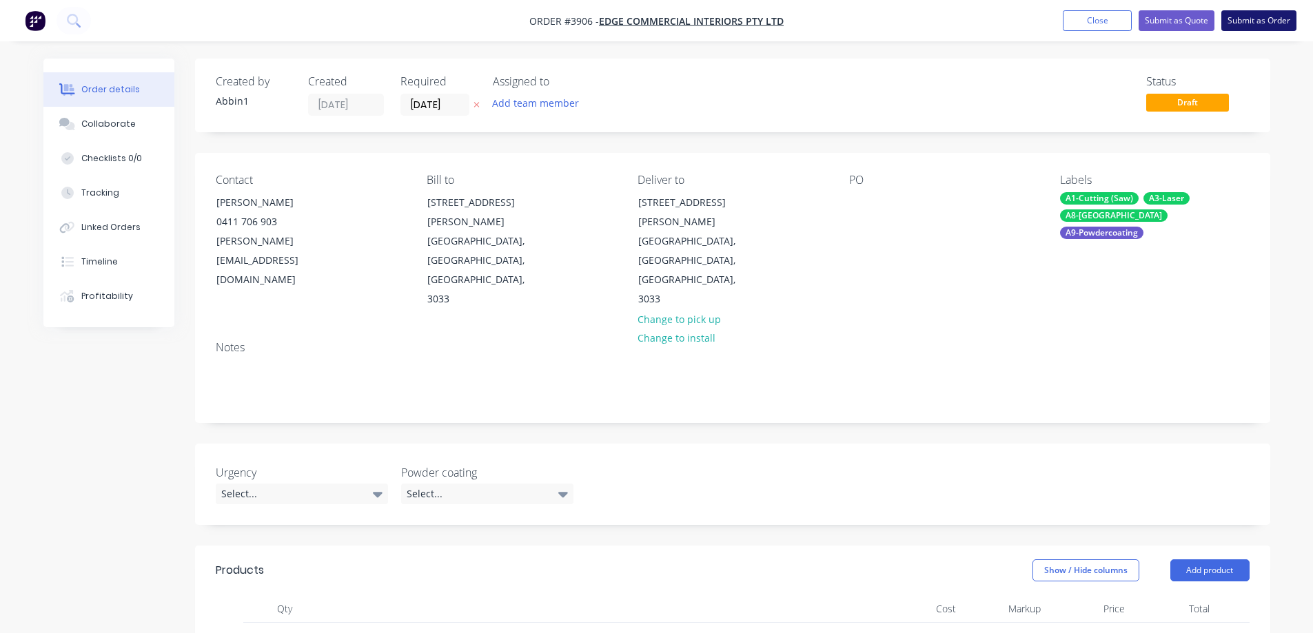
click at [1241, 17] on button "Submit as Order" at bounding box center [1258, 20] width 75 height 21
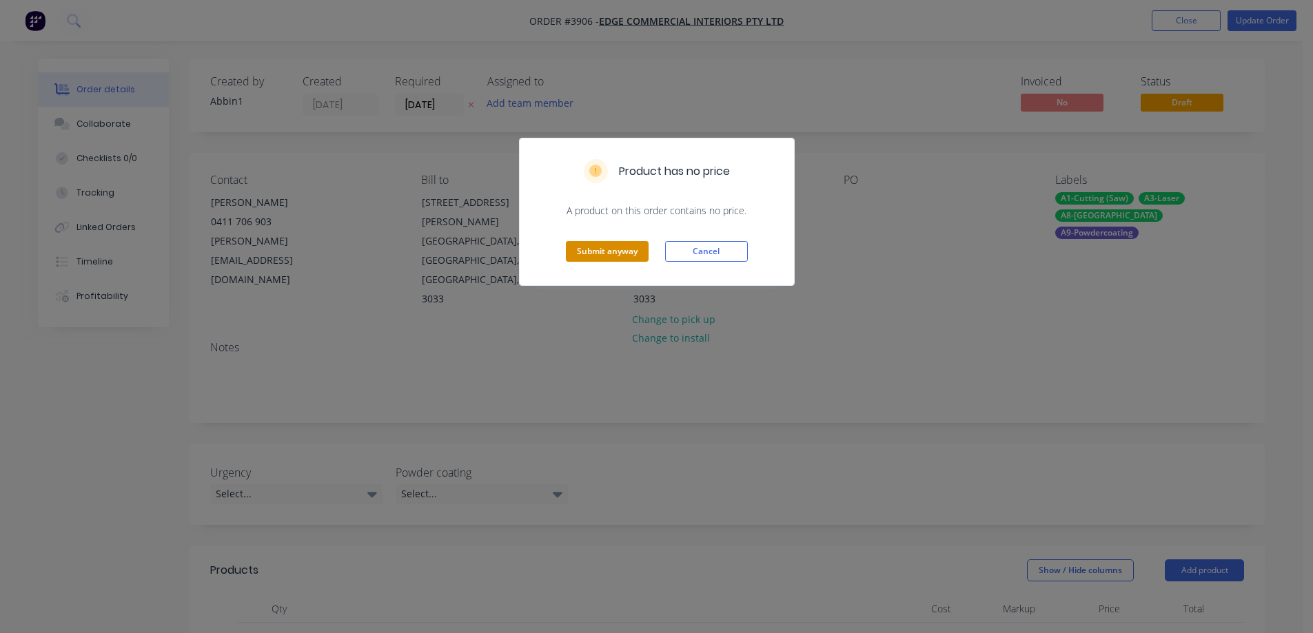
click at [607, 254] on button "Submit anyway" at bounding box center [607, 251] width 83 height 21
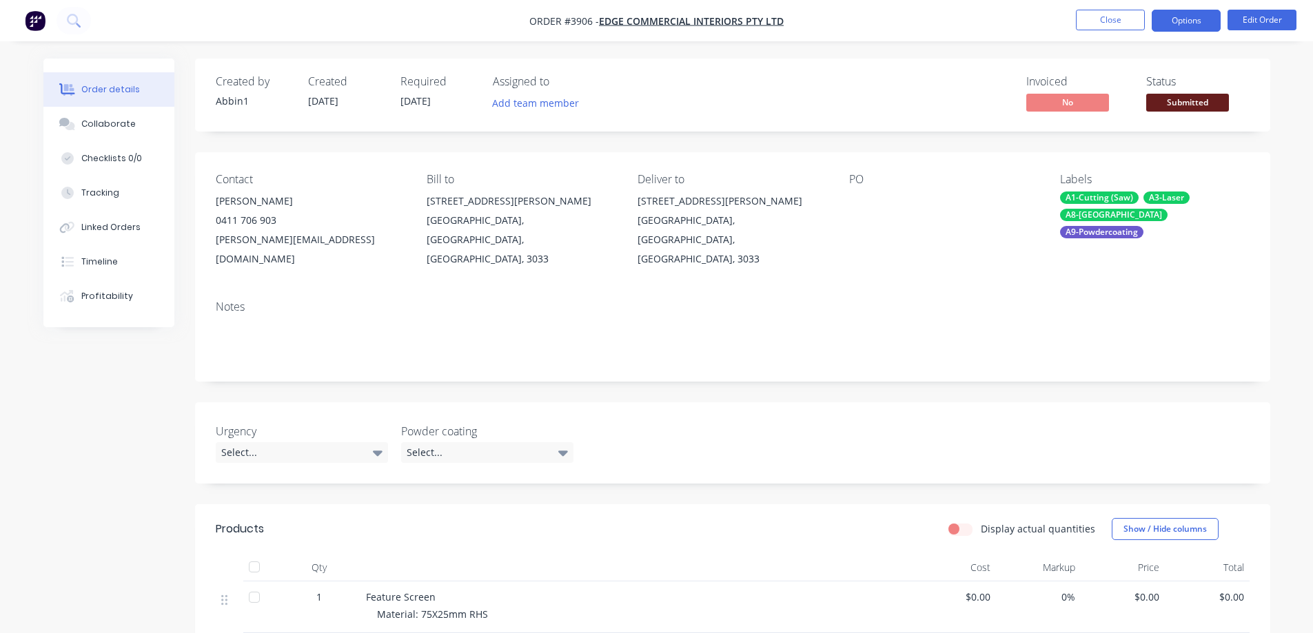
click at [1186, 14] on button "Options" at bounding box center [1186, 21] width 69 height 22
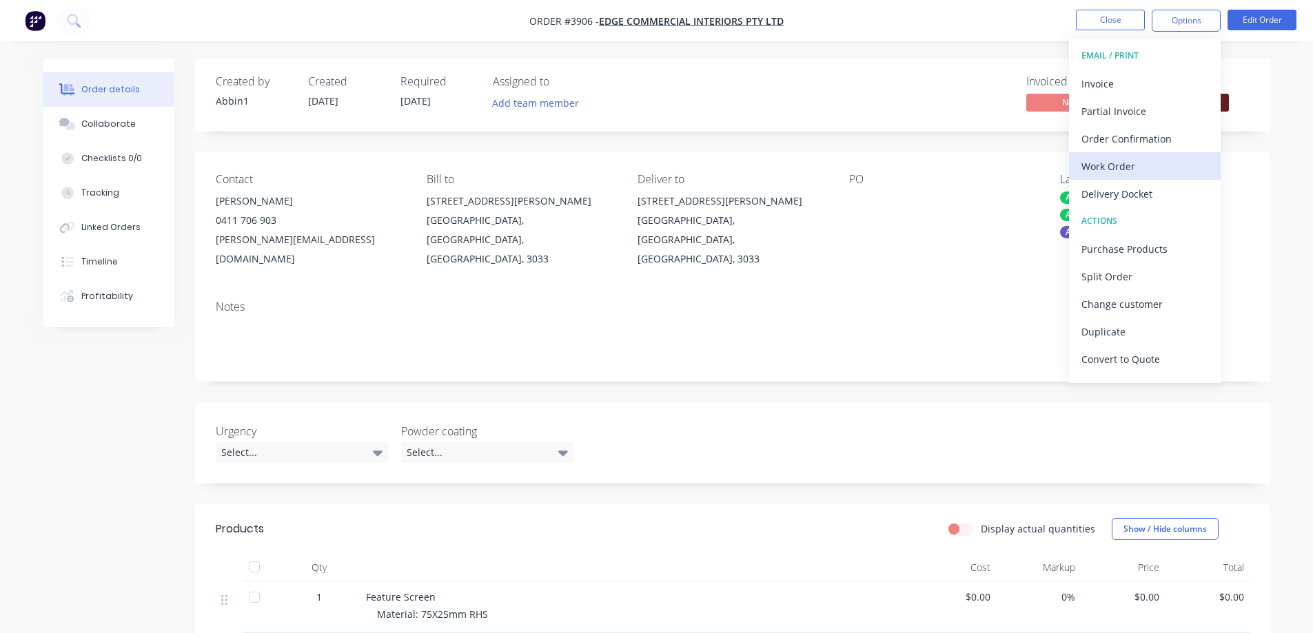
click at [1130, 163] on div "Work Order" at bounding box center [1144, 166] width 127 height 20
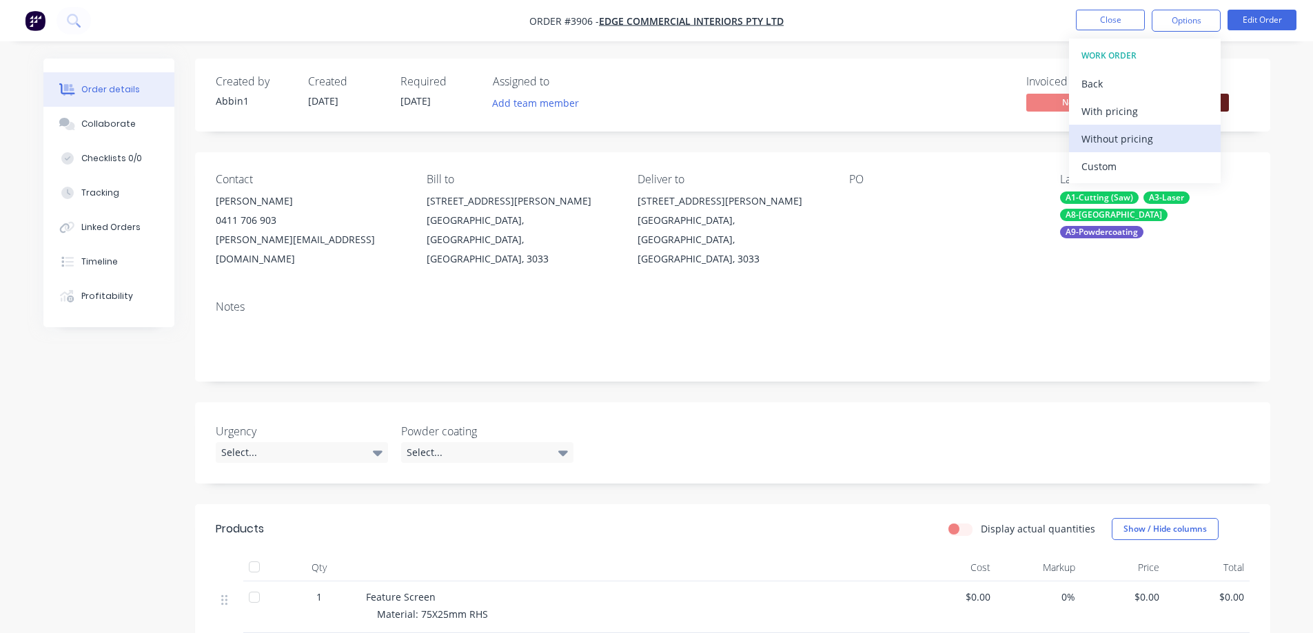
click at [1128, 141] on div "Without pricing" at bounding box center [1144, 139] width 127 height 20
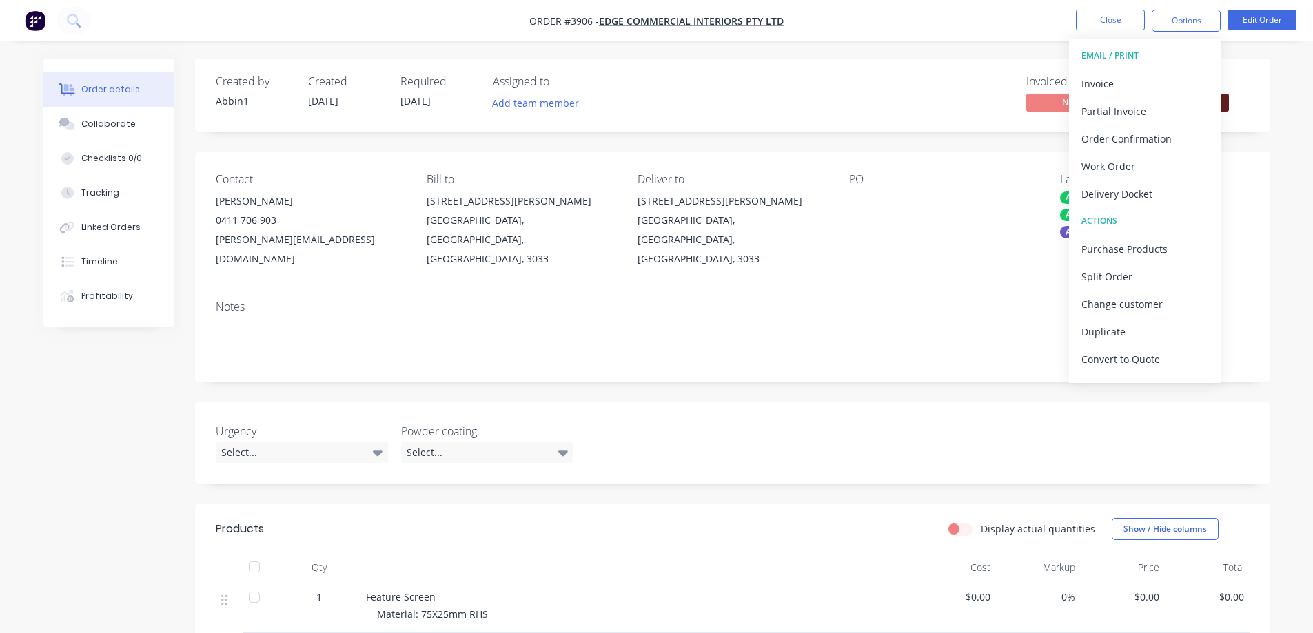
click at [863, 12] on nav "Order #3906 - Edge Commercial Interiors Pty Ltd Close Options EMAIL / PRINT Inv…" at bounding box center [656, 20] width 1313 height 41
